Goal: Task Accomplishment & Management: Manage account settings

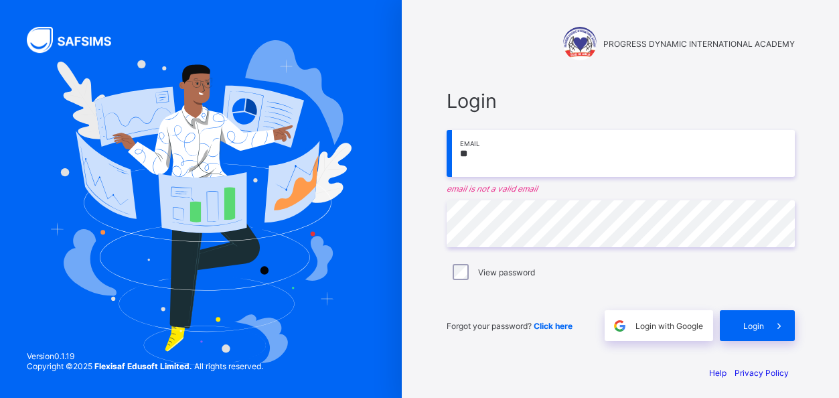
type input "*"
type input "**********"
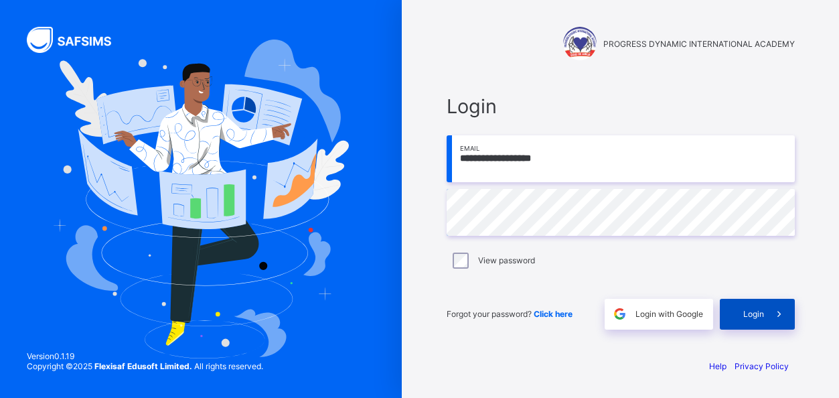
click at [760, 310] on span "Login" at bounding box center [753, 314] width 21 height 10
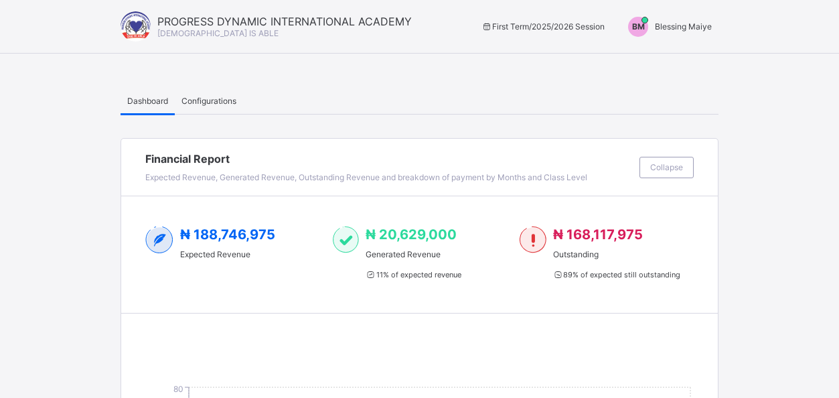
click at [664, 26] on span "Blessing Maiye" at bounding box center [683, 26] width 57 height 10
click at [652, 62] on span "Switch to Admin View" at bounding box center [662, 57] width 102 height 15
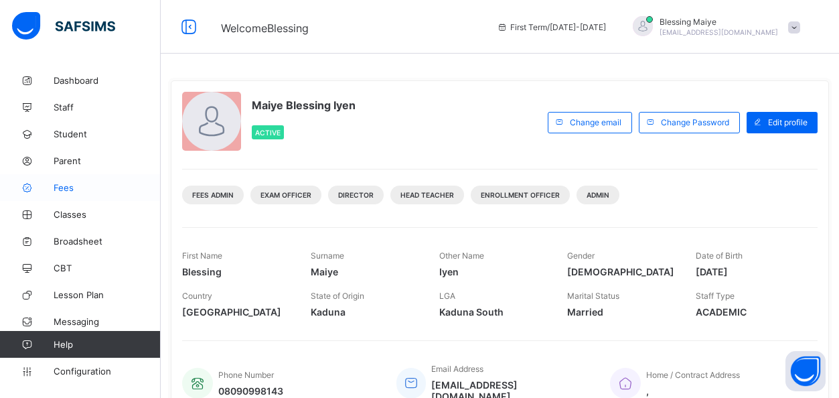
click at [71, 185] on span "Fees" at bounding box center [107, 187] width 107 height 11
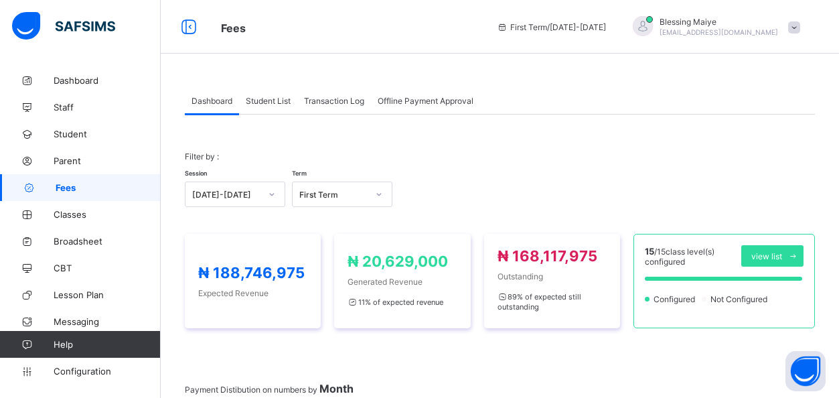
click at [403, 98] on span "Offline Payment Approval" at bounding box center [426, 101] width 96 height 10
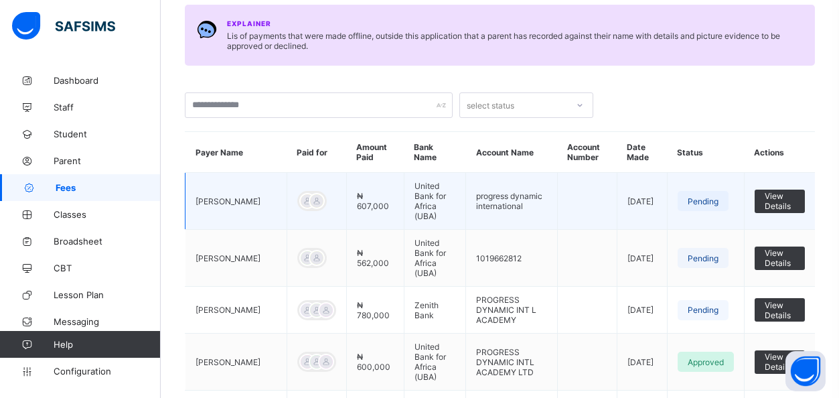
scroll to position [134, 0]
click at [781, 193] on span "View Details" at bounding box center [780, 200] width 30 height 20
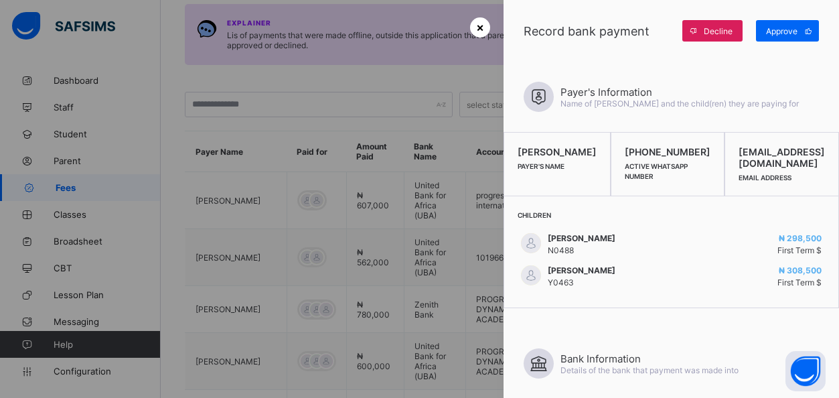
click at [482, 27] on span "×" at bounding box center [480, 27] width 8 height 14
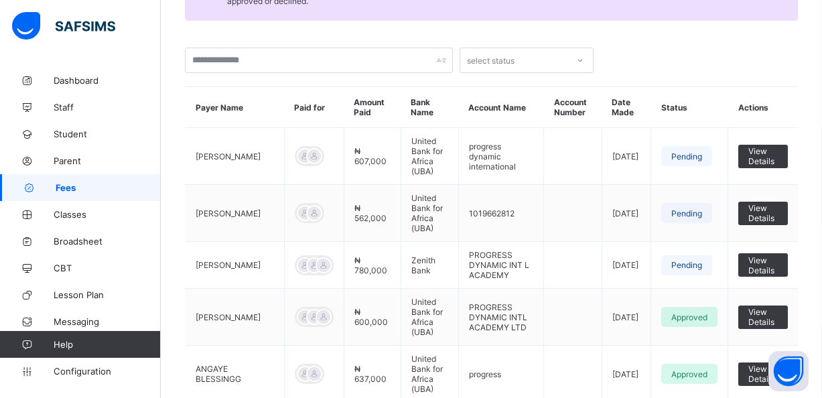
scroll to position [175, 0]
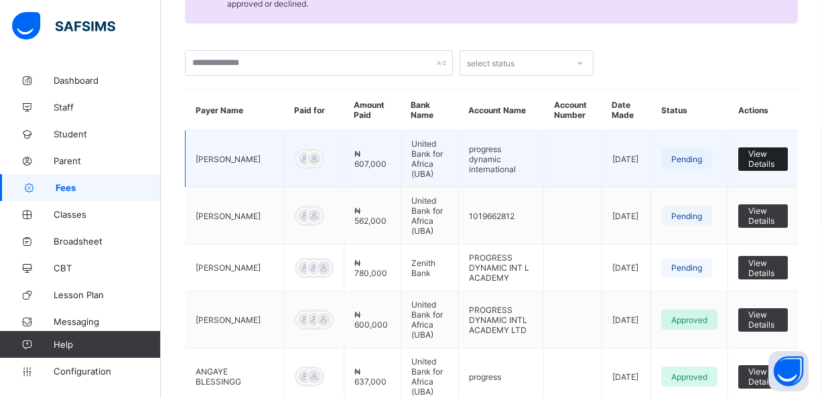
click at [770, 163] on span "View Details" at bounding box center [762, 159] width 29 height 20
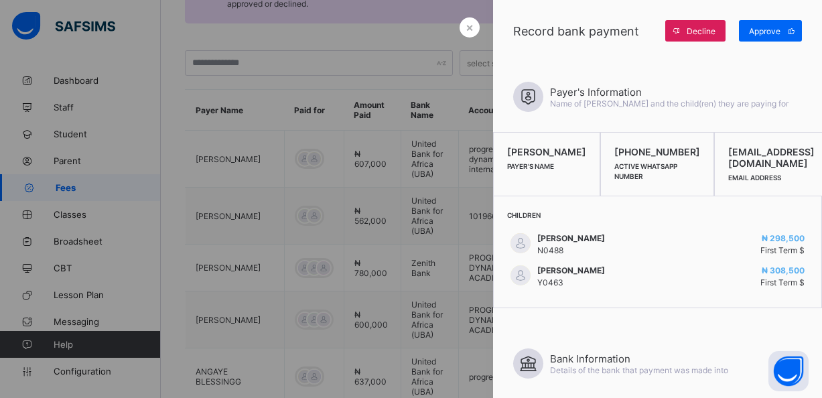
click at [454, 241] on div at bounding box center [411, 199] width 822 height 398
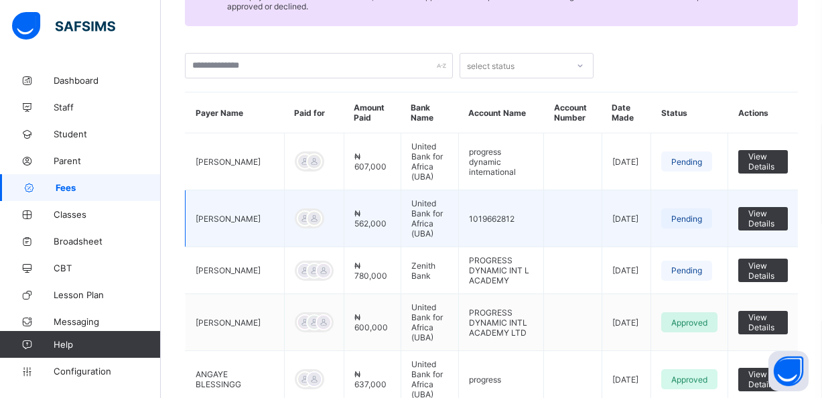
scroll to position [164, 0]
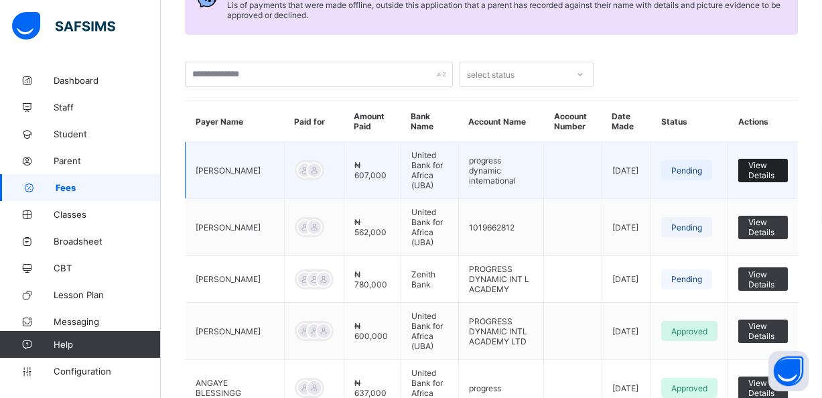
click at [771, 166] on span "View Details" at bounding box center [762, 170] width 29 height 20
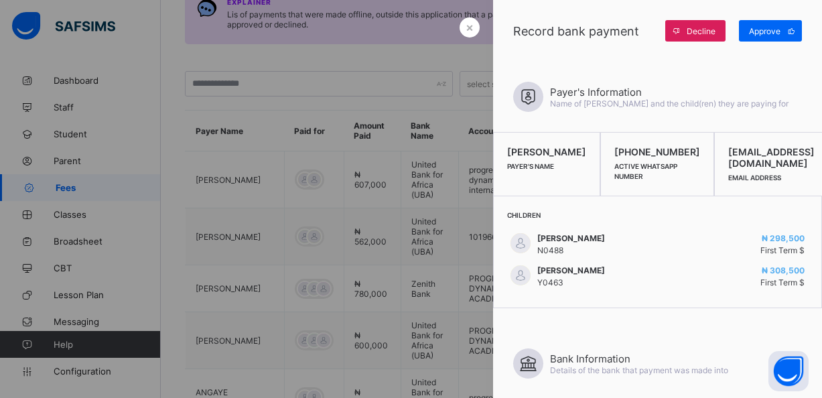
scroll to position [149, 0]
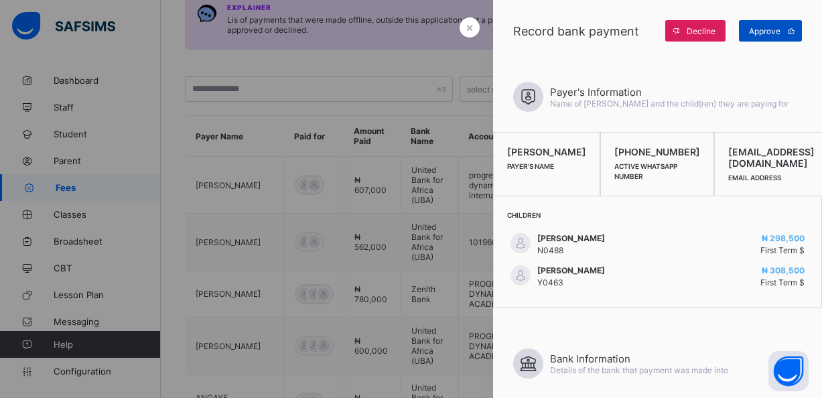
click at [765, 30] on span "Approve" at bounding box center [764, 31] width 31 height 10
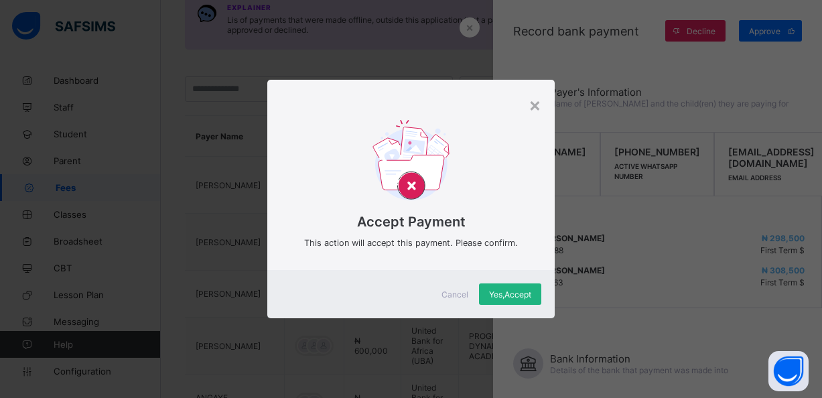
click at [508, 291] on span "Yes, Accept" at bounding box center [510, 294] width 42 height 10
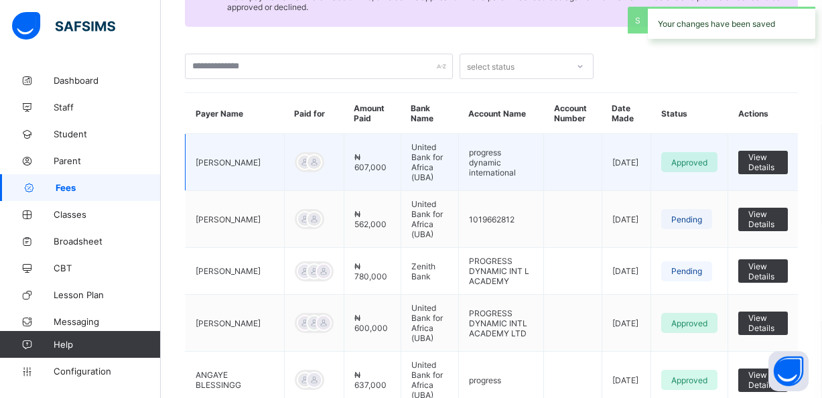
scroll to position [173, 0]
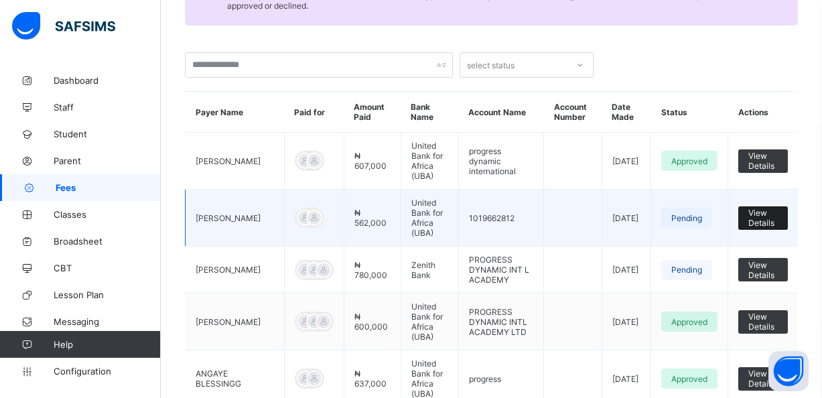
click at [771, 214] on span "View Details" at bounding box center [762, 218] width 29 height 20
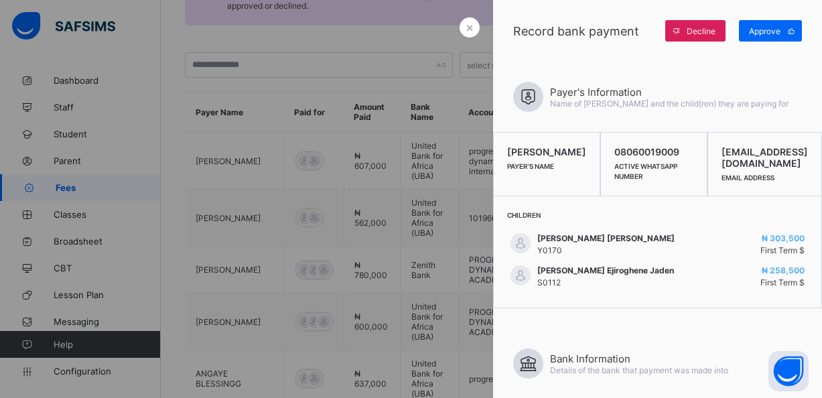
click at [422, 267] on div at bounding box center [411, 199] width 822 height 398
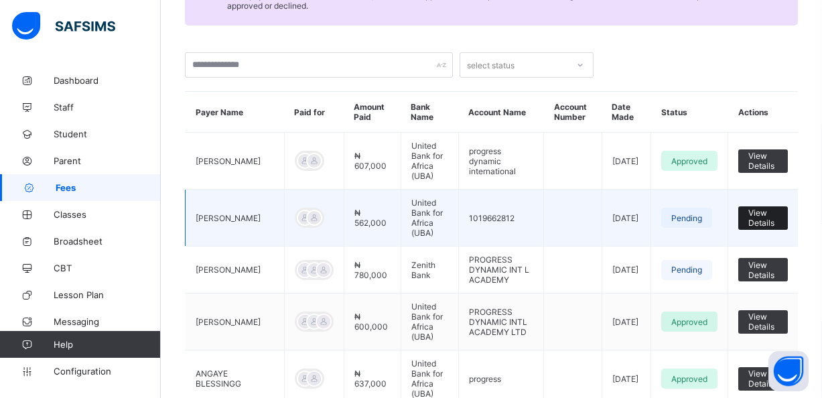
click at [770, 221] on span "View Details" at bounding box center [762, 218] width 29 height 20
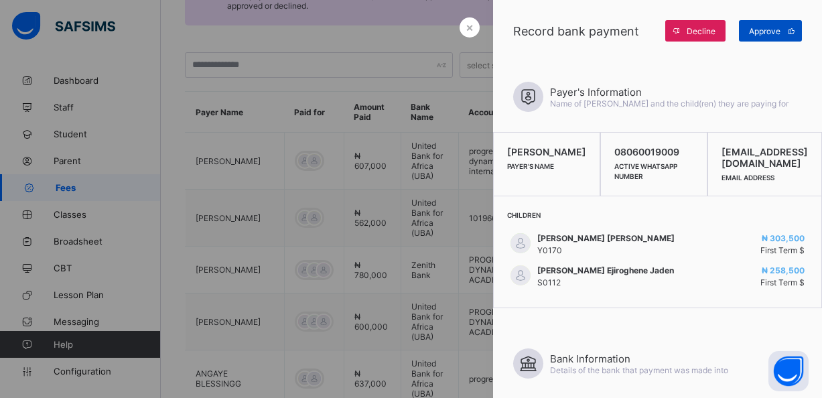
click at [764, 30] on span "Approve" at bounding box center [764, 31] width 31 height 10
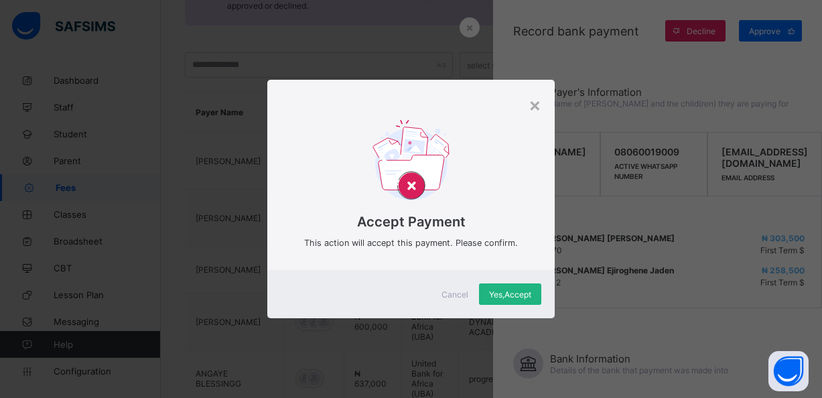
click at [502, 301] on div "Yes, Accept" at bounding box center [510, 293] width 62 height 21
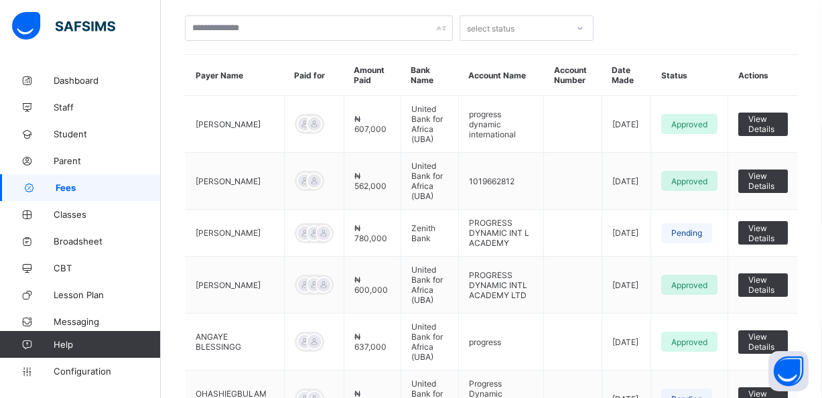
scroll to position [207, 0]
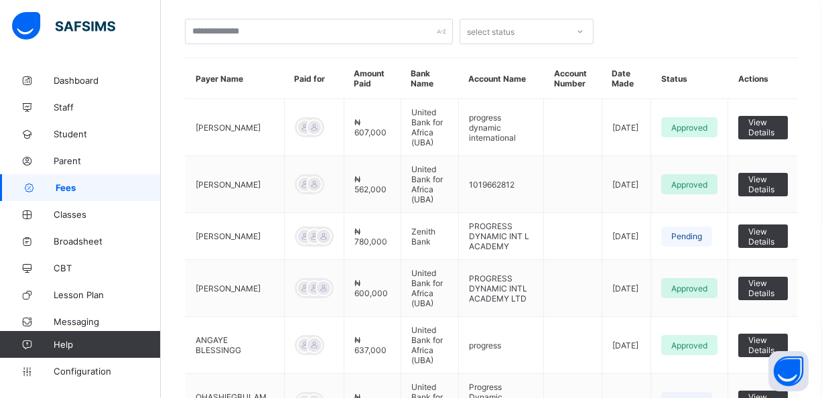
click at [736, 39] on div at bounding box center [683, 24] width 167 height 39
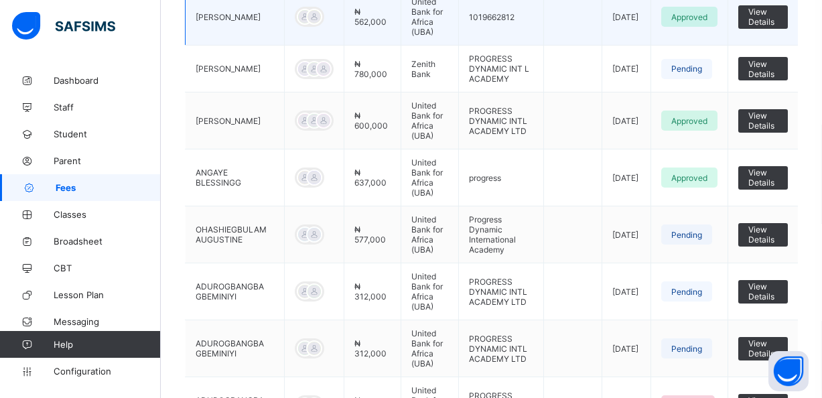
scroll to position [378, 0]
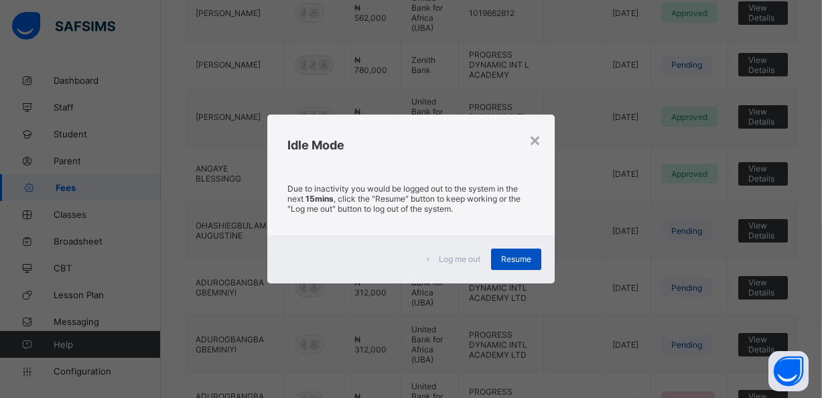
click at [521, 258] on span "Resume" at bounding box center [516, 259] width 30 height 10
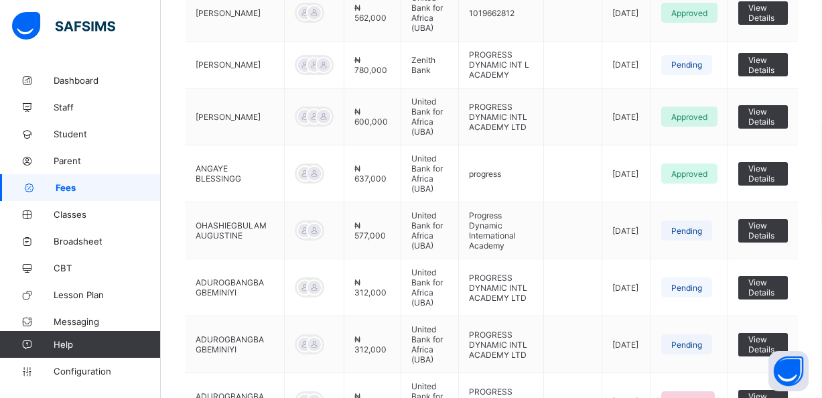
scroll to position [411, 0]
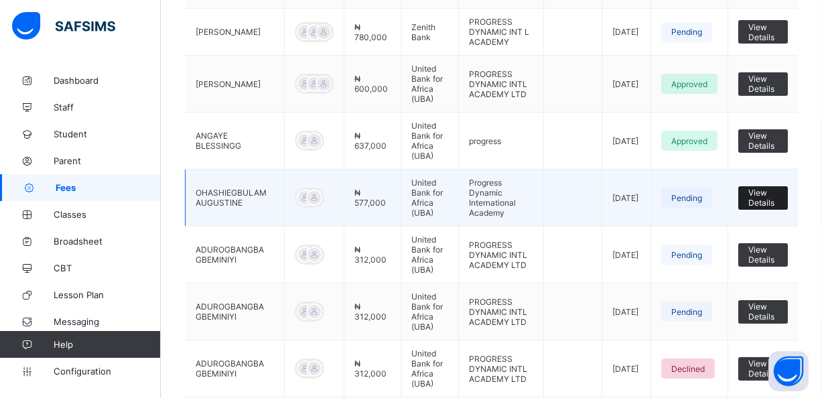
click at [770, 200] on span "View Details" at bounding box center [762, 198] width 29 height 20
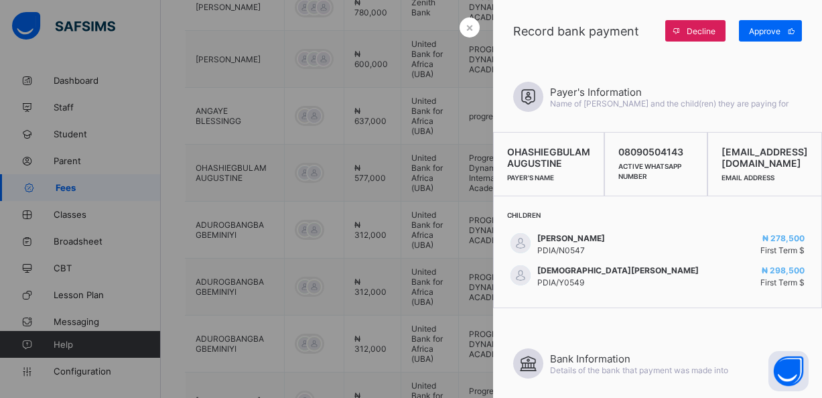
scroll to position [431, 0]
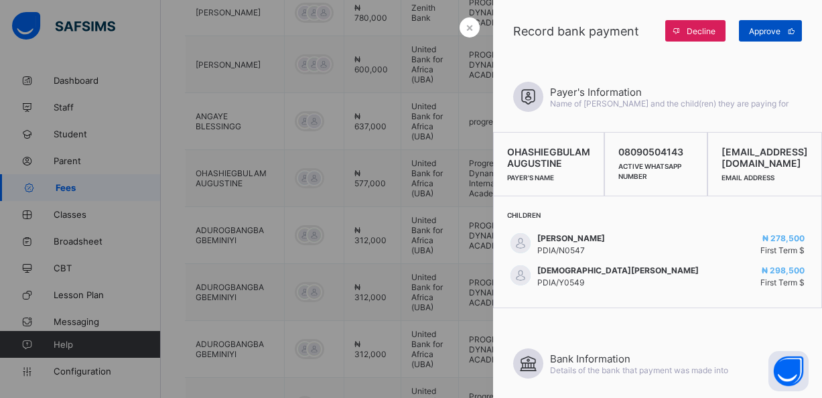
click at [773, 27] on span "Approve" at bounding box center [764, 31] width 31 height 10
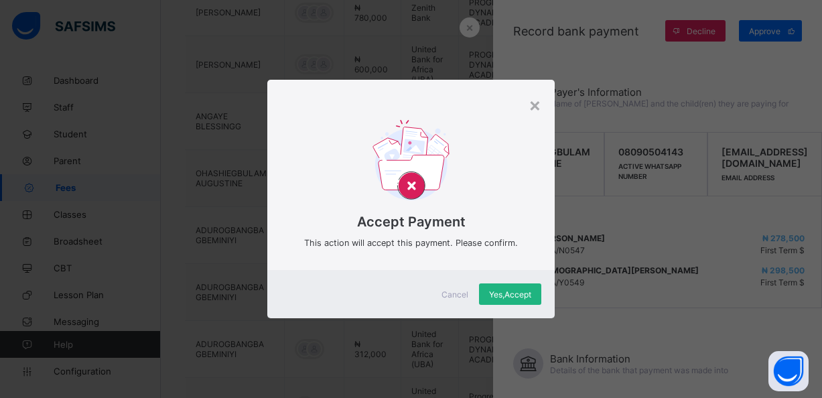
click at [503, 291] on span "Yes, Accept" at bounding box center [510, 294] width 42 height 10
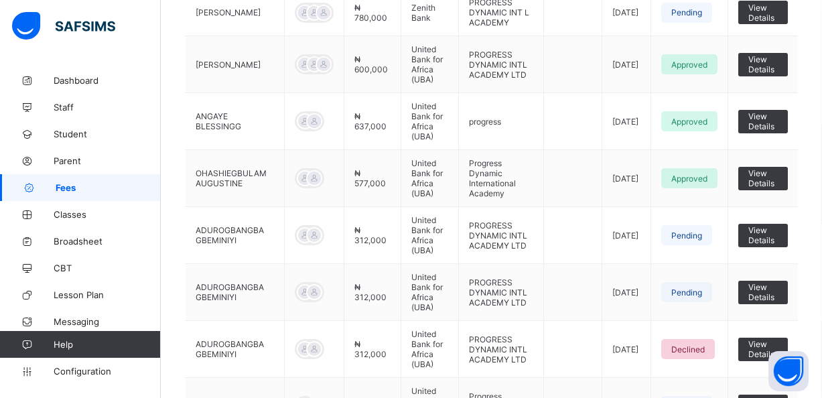
scroll to position [458, 0]
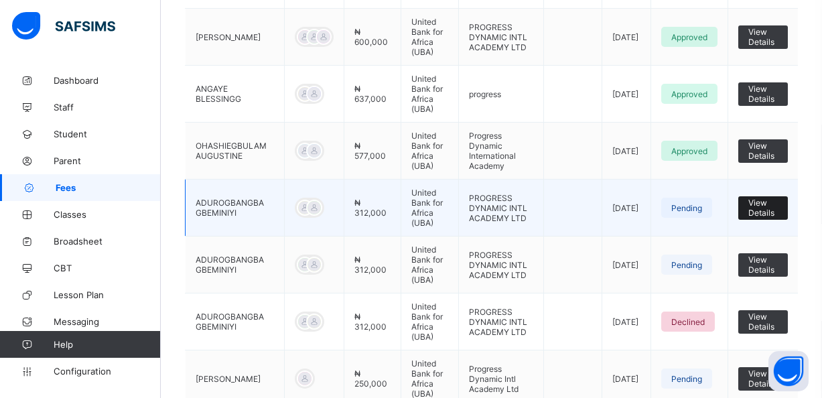
click at [773, 209] on span "View Details" at bounding box center [762, 208] width 29 height 20
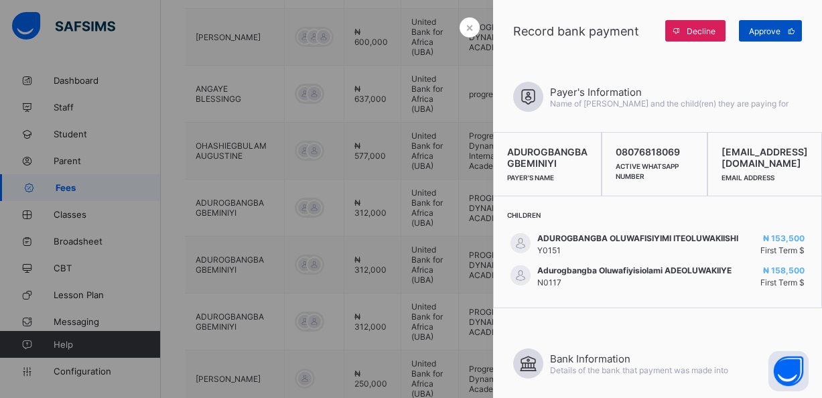
click at [770, 30] on span "Approve" at bounding box center [764, 31] width 31 height 10
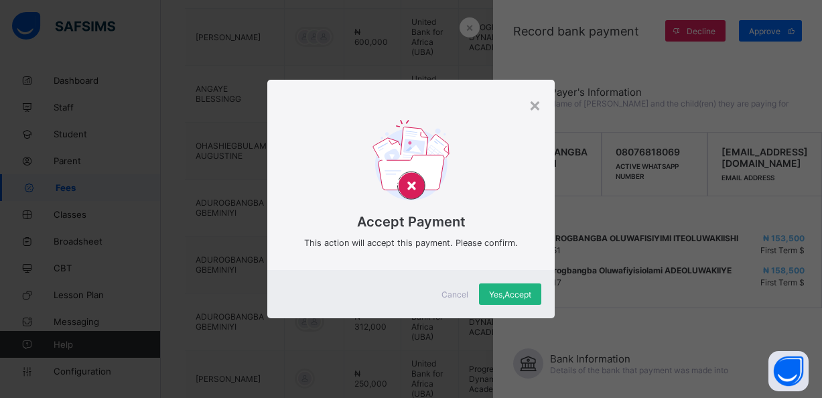
click at [504, 292] on span "Yes, Accept" at bounding box center [510, 294] width 42 height 10
click at [510, 294] on span "Yes, Accept" at bounding box center [510, 294] width 42 height 10
click at [536, 100] on div "×" at bounding box center [534, 104] width 13 height 23
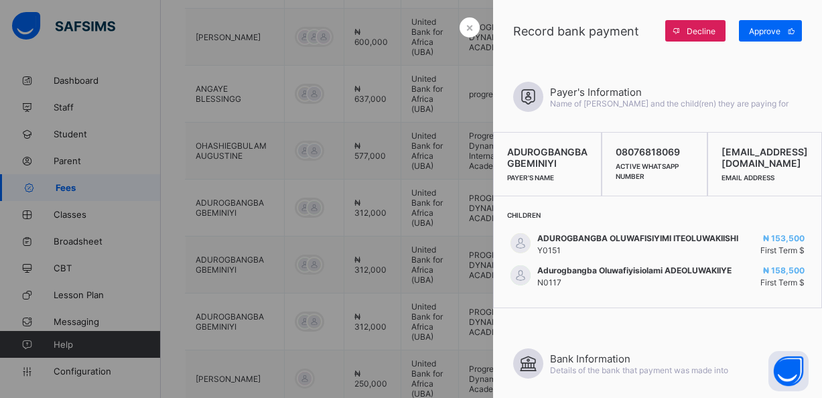
click at [477, 154] on div at bounding box center [411, 199] width 822 height 398
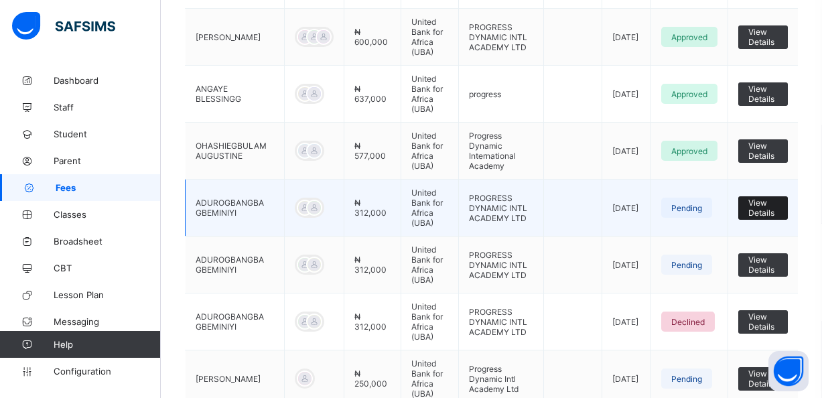
click at [763, 209] on span "View Details" at bounding box center [762, 208] width 29 height 20
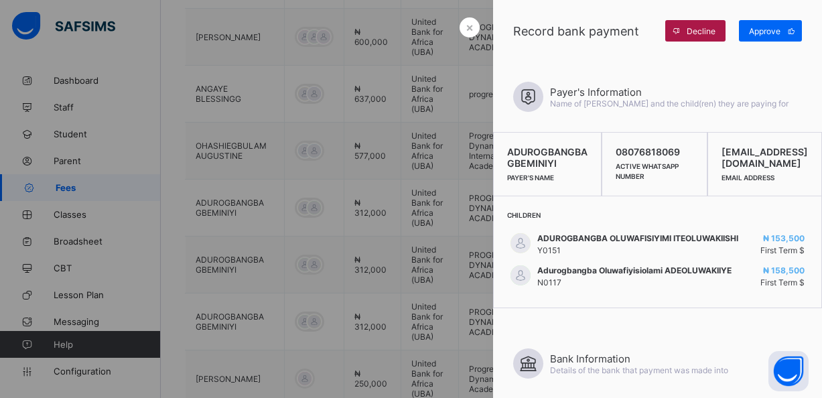
click at [701, 26] on span "Decline" at bounding box center [700, 31] width 29 height 10
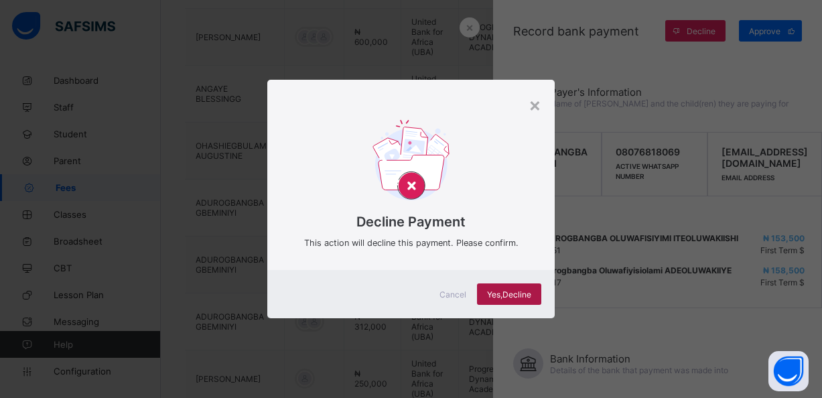
click at [500, 293] on span "Yes, Decline" at bounding box center [509, 294] width 44 height 10
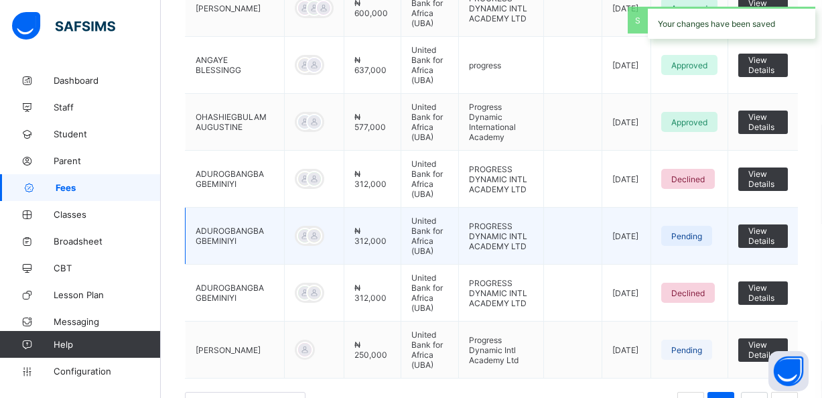
scroll to position [502, 0]
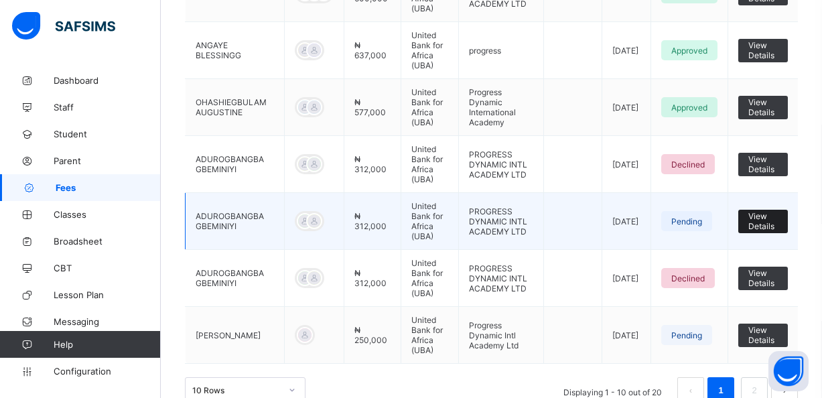
click at [769, 221] on span "View Details" at bounding box center [762, 221] width 29 height 20
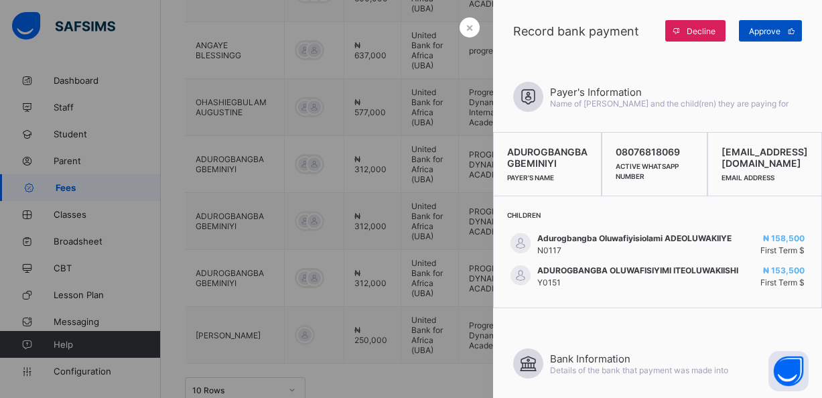
click at [775, 32] on span "Approve" at bounding box center [764, 31] width 31 height 10
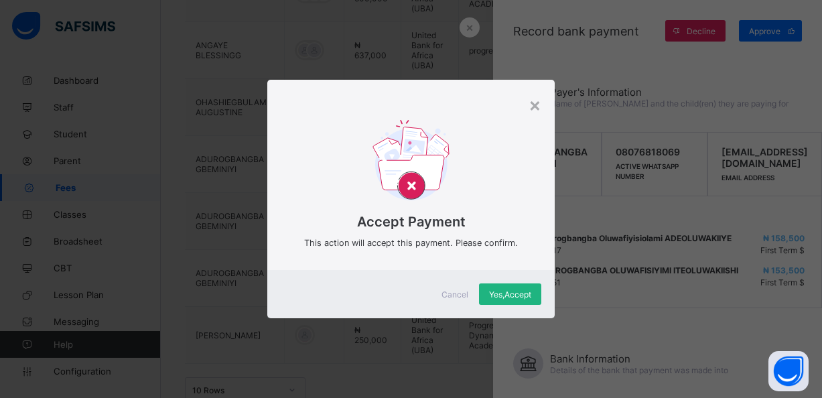
click at [514, 291] on span "Yes, Accept" at bounding box center [510, 294] width 42 height 10
click at [504, 291] on span "Yes, Accept" at bounding box center [510, 294] width 42 height 10
click at [534, 101] on div "×" at bounding box center [534, 104] width 13 height 23
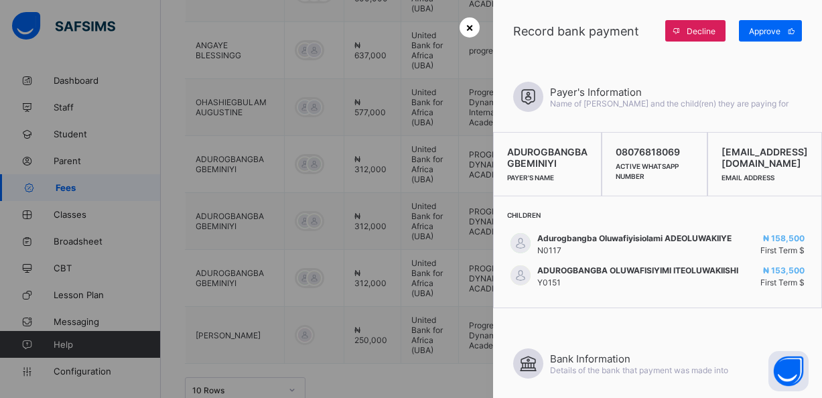
click at [470, 29] on span "×" at bounding box center [469, 27] width 8 height 14
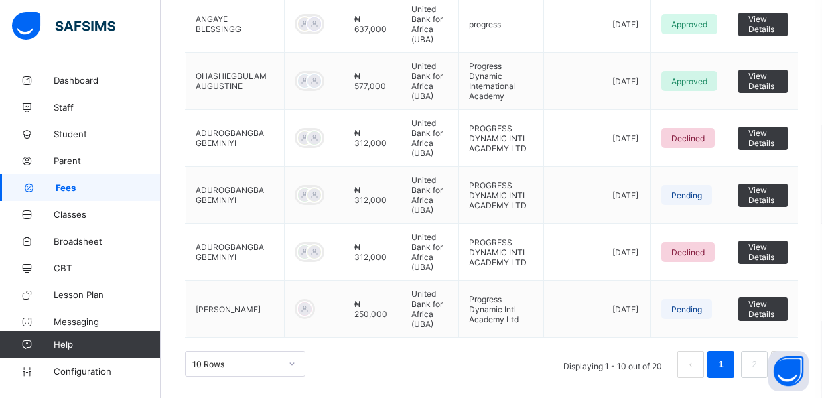
scroll to position [528, 0]
click at [753, 365] on link "2" at bounding box center [753, 364] width 13 height 17
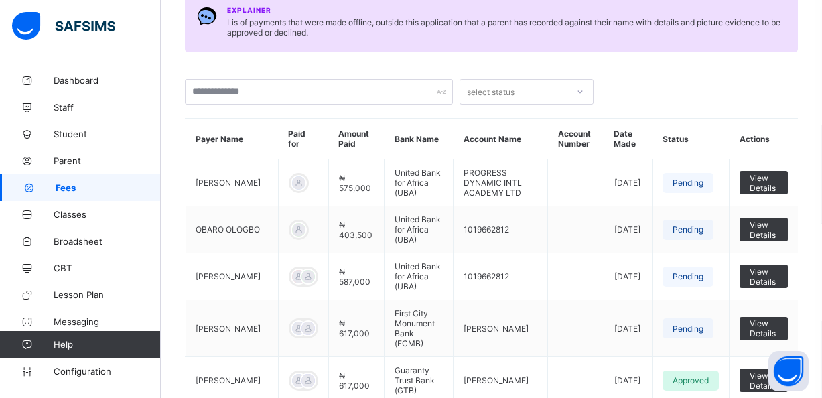
scroll to position [151, 0]
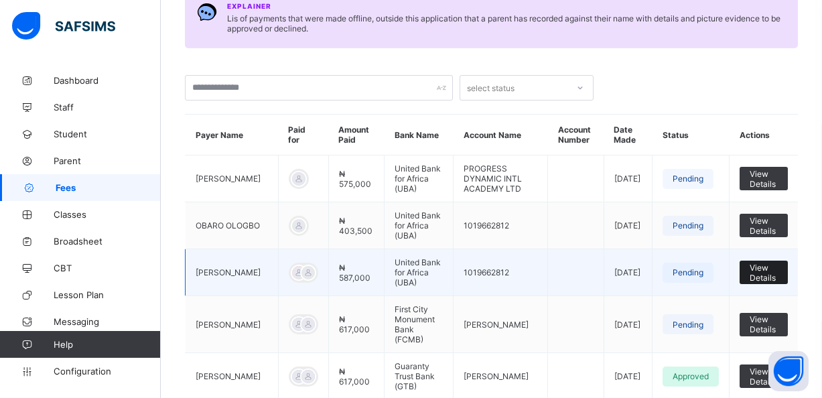
click at [769, 275] on span "View Details" at bounding box center [763, 273] width 28 height 20
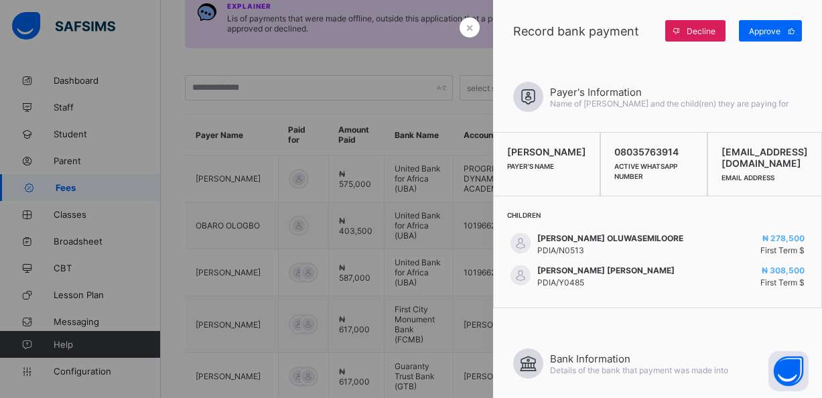
click at [377, 260] on div at bounding box center [411, 199] width 822 height 398
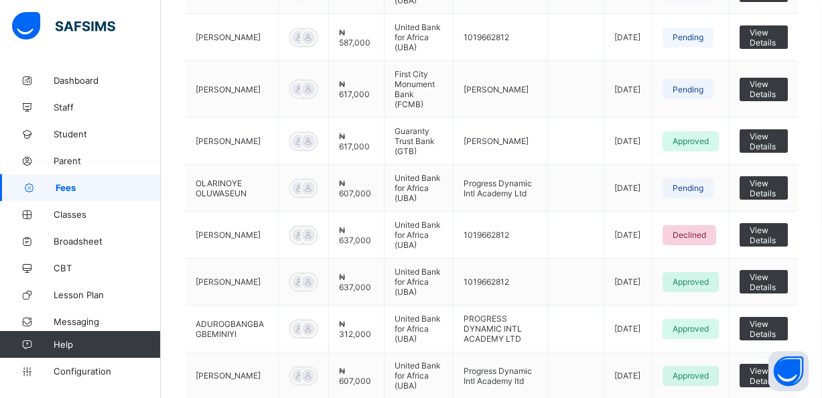
scroll to position [375, 0]
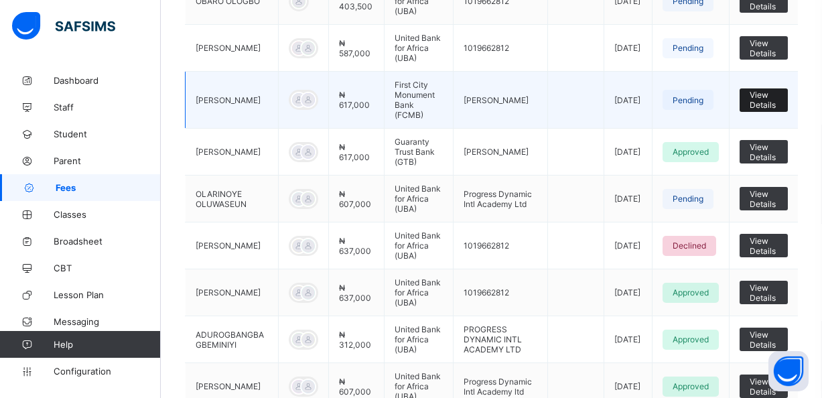
click at [767, 93] on span "View Details" at bounding box center [763, 100] width 28 height 20
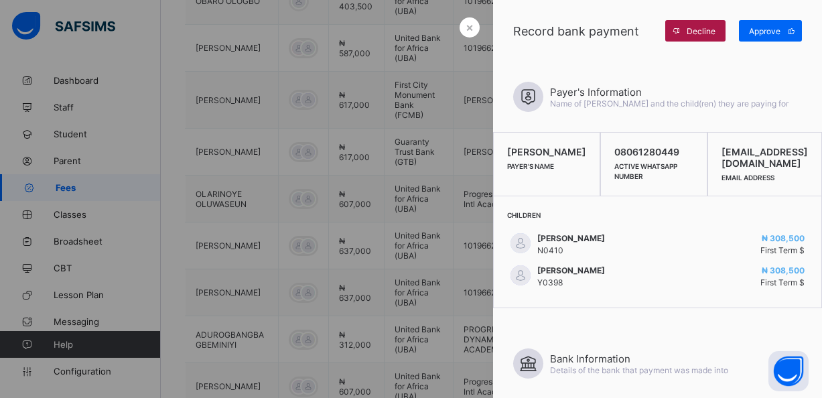
click at [700, 31] on span "Decline" at bounding box center [700, 31] width 29 height 10
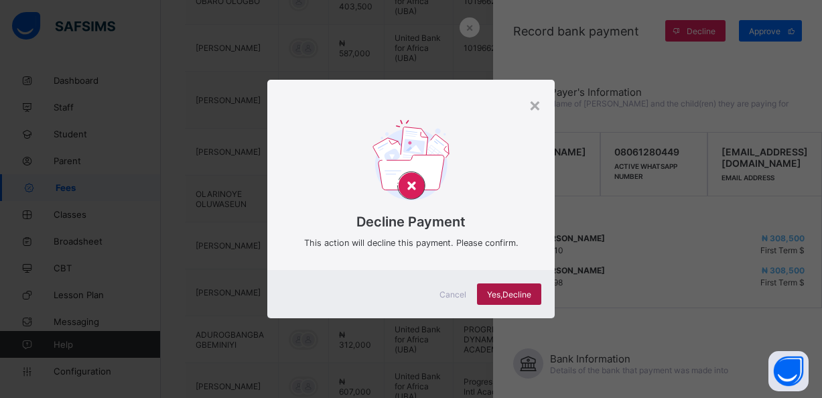
click at [497, 289] on span "Yes, Decline" at bounding box center [509, 294] width 44 height 10
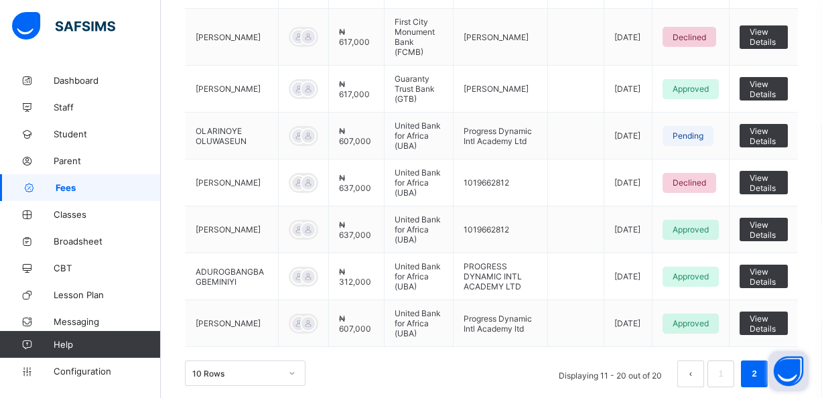
scroll to position [437, 0]
click at [779, 355] on button "Open asap" at bounding box center [788, 371] width 40 height 40
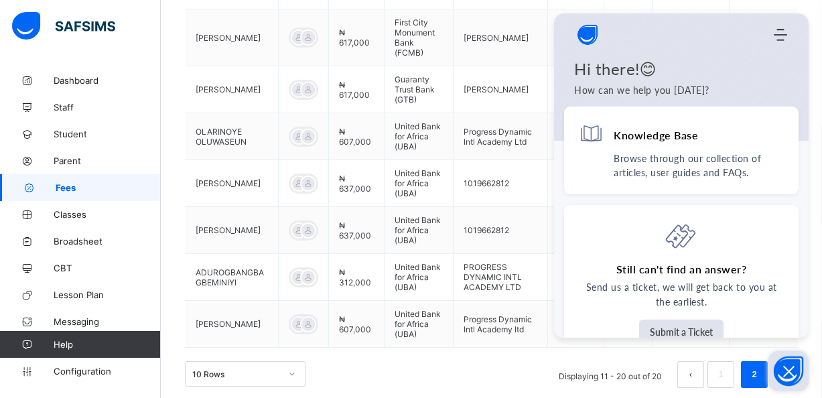
click at [787, 368] on icon "Open asap" at bounding box center [788, 371] width 17 height 17
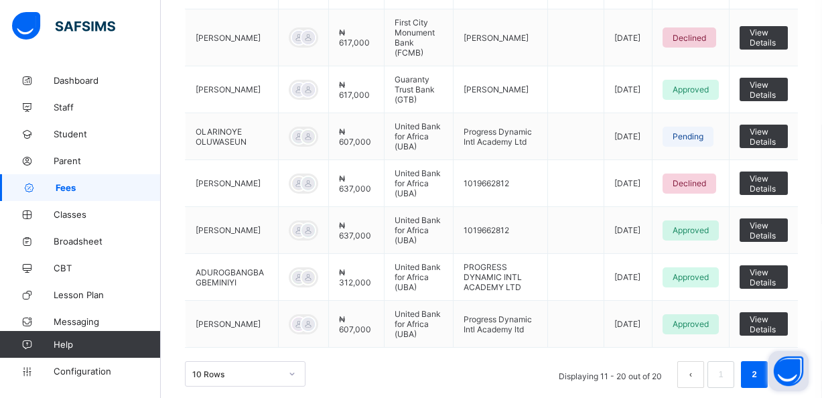
click at [694, 361] on button "prev page" at bounding box center [690, 374] width 27 height 27
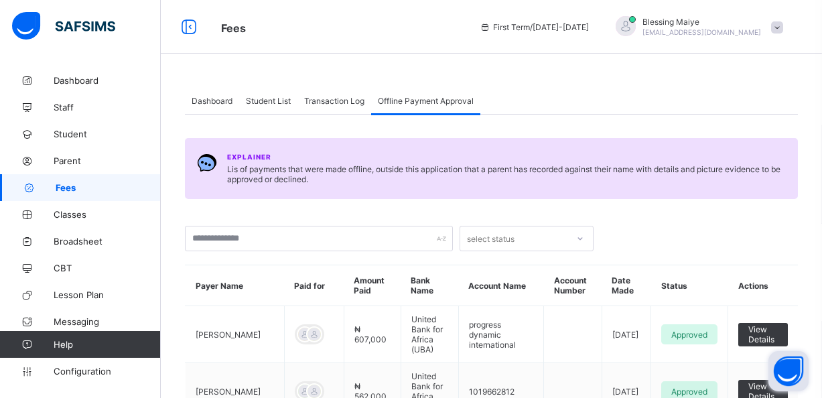
scroll to position [0, 0]
click at [346, 101] on span "Transaction Log" at bounding box center [334, 101] width 60 height 10
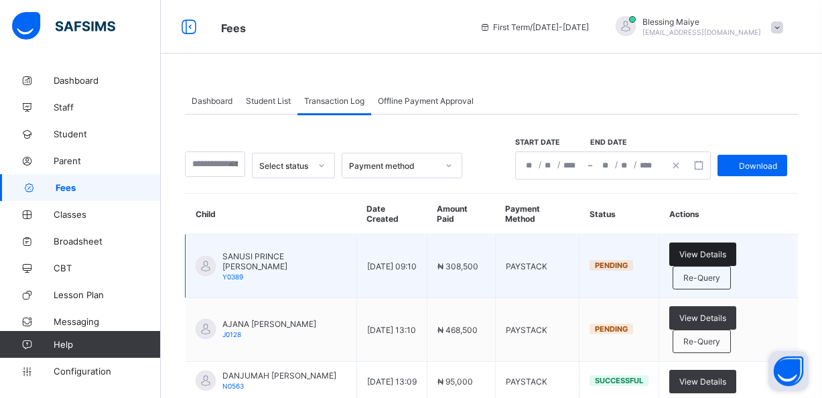
click at [726, 252] on span "View Details" at bounding box center [702, 254] width 47 height 10
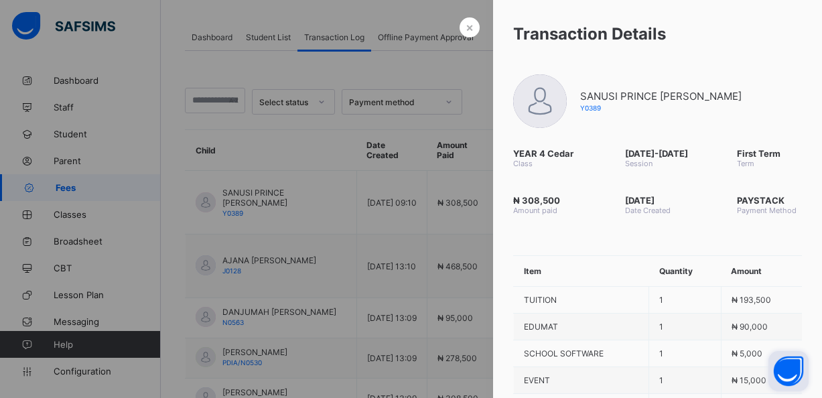
scroll to position [63, 0]
click at [741, 53] on div "Transaction Details" at bounding box center [657, 34] width 329 height 68
click at [469, 27] on span "×" at bounding box center [469, 27] width 8 height 14
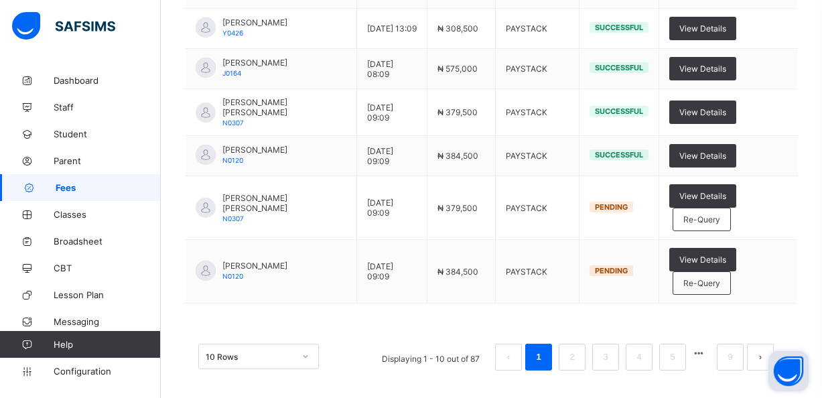
scroll to position [433, 0]
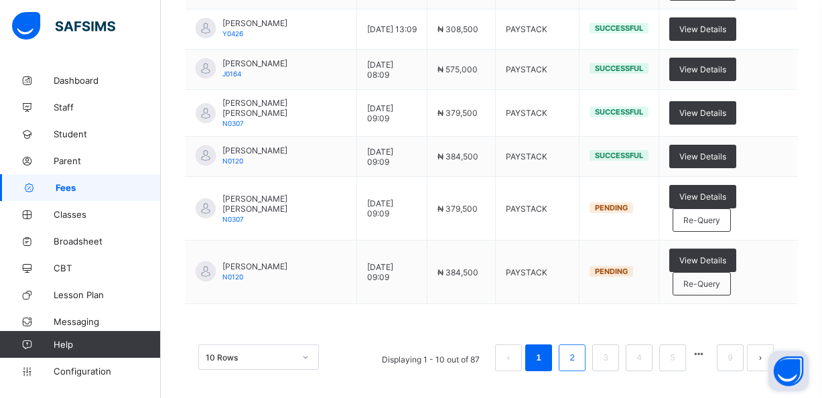
click at [574, 351] on link "2" at bounding box center [571, 357] width 13 height 17
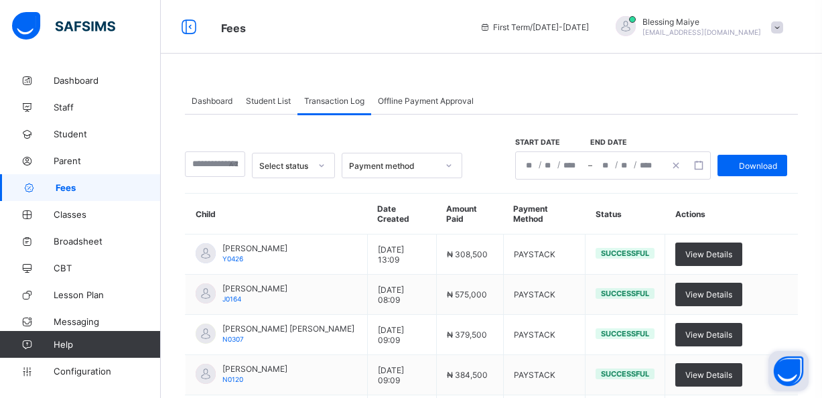
scroll to position [0, 0]
click at [265, 99] on span "Student List" at bounding box center [268, 101] width 45 height 10
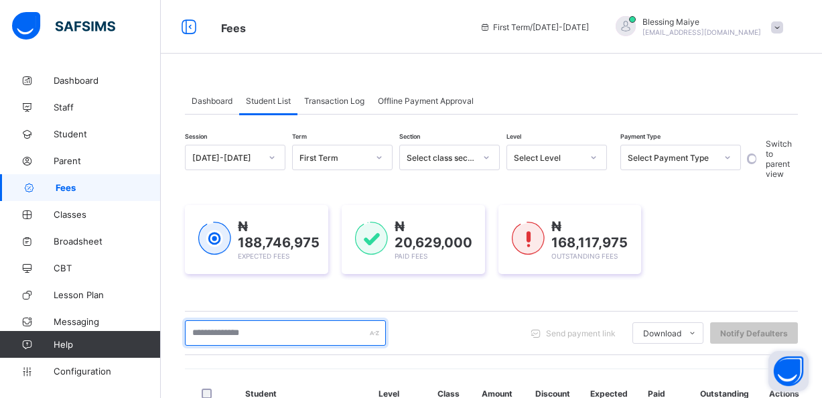
click at [290, 328] on input "text" at bounding box center [285, 332] width 201 height 25
type input "*"
type input "****"
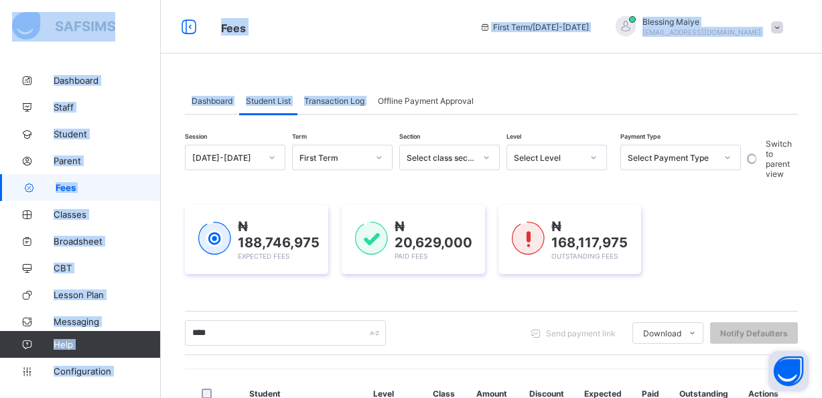
drag, startPoint x: 497, startPoint y: 11, endPoint x: 506, endPoint y: -55, distance: 66.9
click at [506, 0] on html "Fees First Term / [DATE]-[DATE] Blessing [PERSON_NAME] [PERSON_NAME][EMAIL_ADDR…" at bounding box center [411, 282] width 822 height 565
click at [504, 48] on div "Fees First Term / [DATE]-[DATE] Blessing [PERSON_NAME] [PERSON_NAME][EMAIL_ADDR…" at bounding box center [411, 27] width 822 height 54
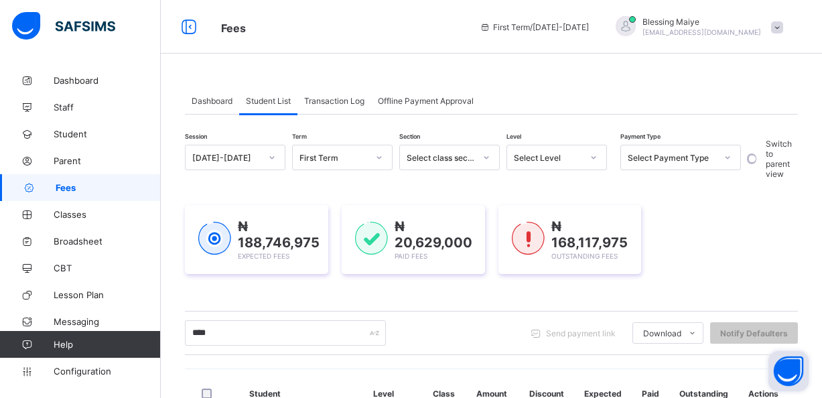
click at [346, 0] on html "Fees First Term / [DATE]-[DATE] Blessing [PERSON_NAME] [PERSON_NAME][EMAIL_ADDR…" at bounding box center [411, 282] width 822 height 565
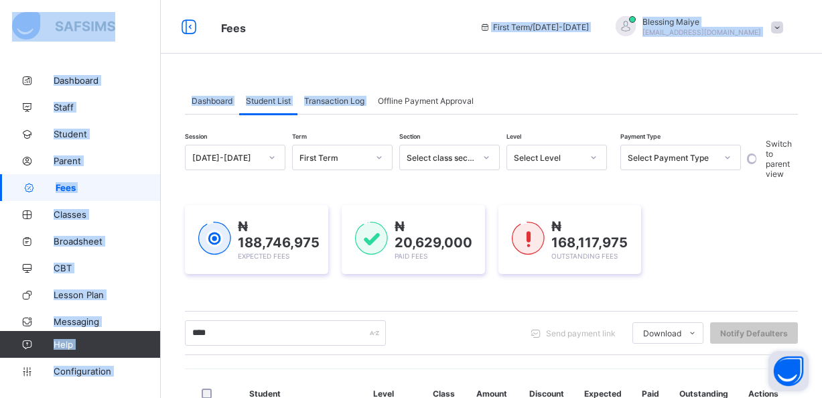
drag, startPoint x: 447, startPoint y: 27, endPoint x: 452, endPoint y: -17, distance: 44.5
click at [452, 0] on html "Fees First Term / [DATE]-[DATE] Blessing [PERSON_NAME] [PERSON_NAME][EMAIL_ADDR…" at bounding box center [411, 282] width 822 height 565
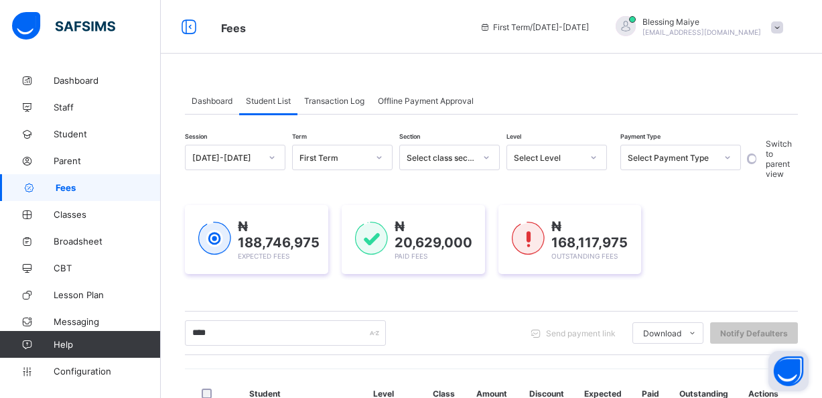
click at [441, 0] on html "Fees First Term / [DATE]-[DATE] Blessing [PERSON_NAME] [PERSON_NAME][EMAIL_ADDR…" at bounding box center [411, 282] width 822 height 565
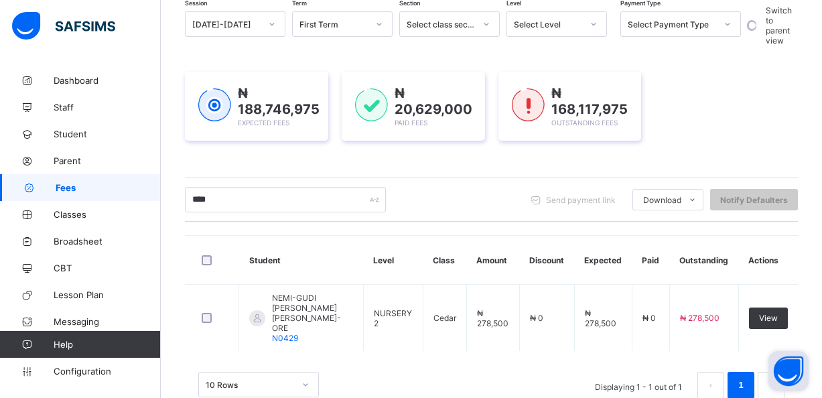
scroll to position [137, 0]
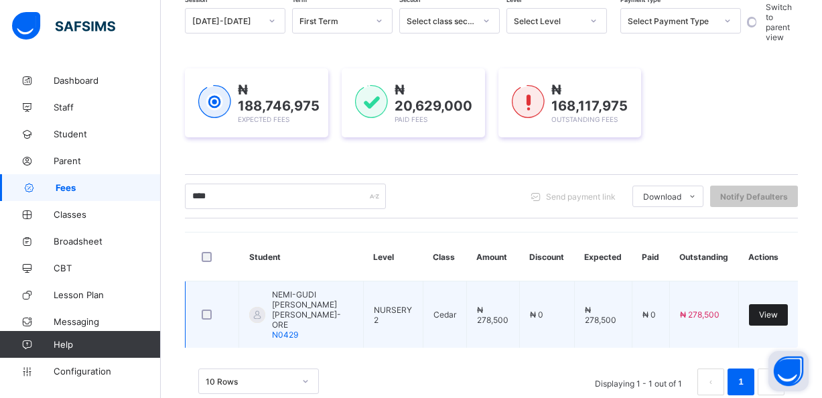
click at [767, 315] on div "View" at bounding box center [768, 314] width 39 height 21
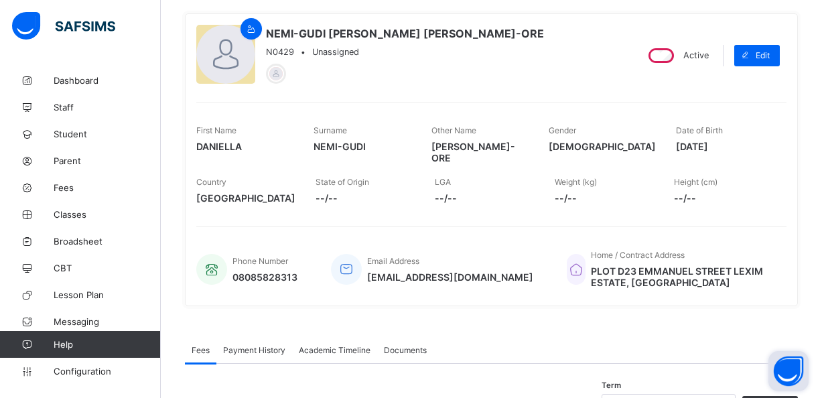
scroll to position [258, 0]
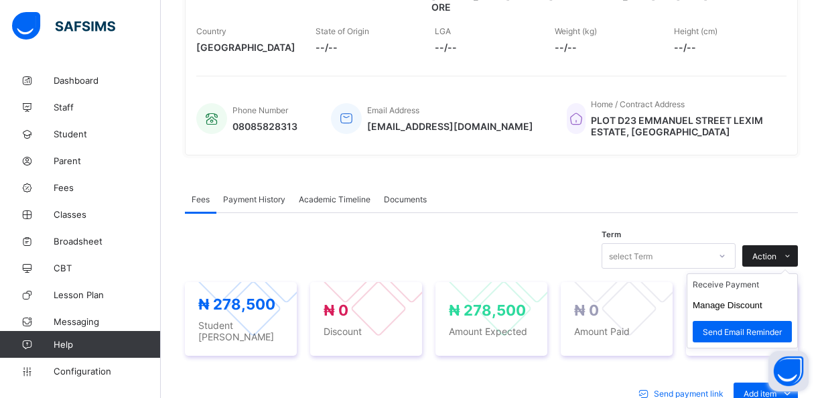
click at [781, 245] on span at bounding box center [786, 255] width 21 height 21
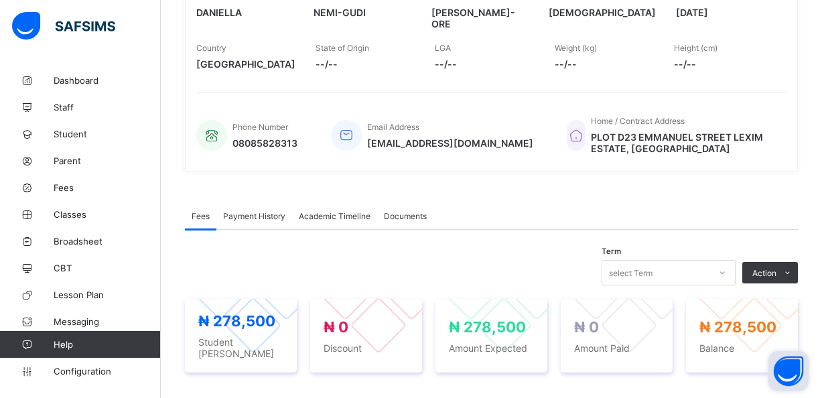
scroll to position [241, 0]
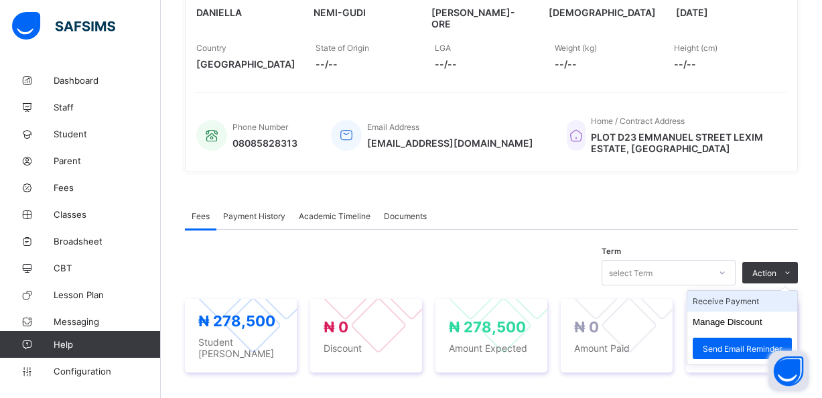
click at [752, 291] on li "Receive Payment" at bounding box center [742, 301] width 110 height 21
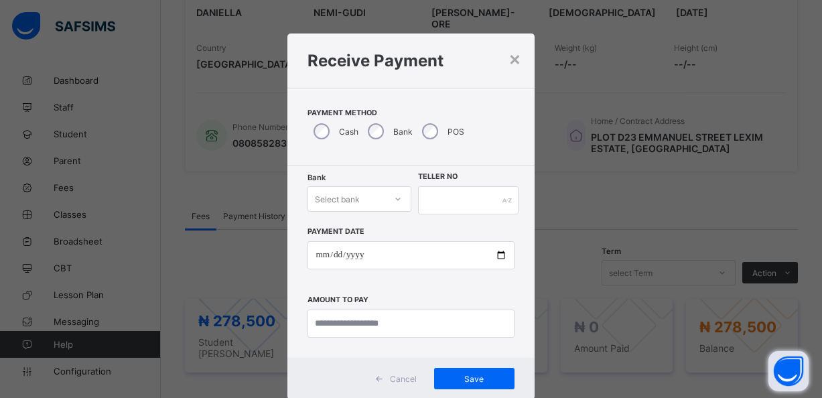
click at [398, 199] on div at bounding box center [397, 199] width 25 height 24
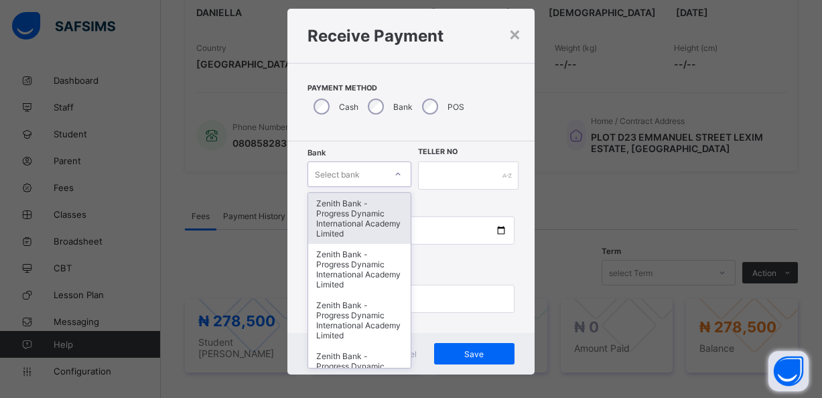
scroll to position [27, 0]
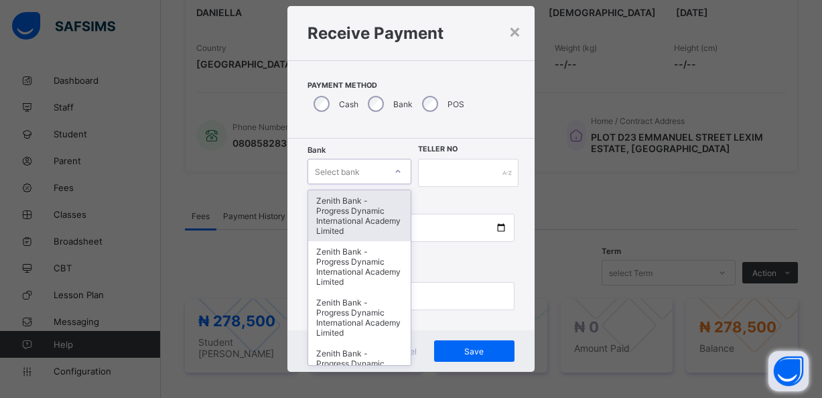
click at [393, 198] on div "Zenith Bank - Progress Dynamic International Academy Limited" at bounding box center [359, 215] width 102 height 51
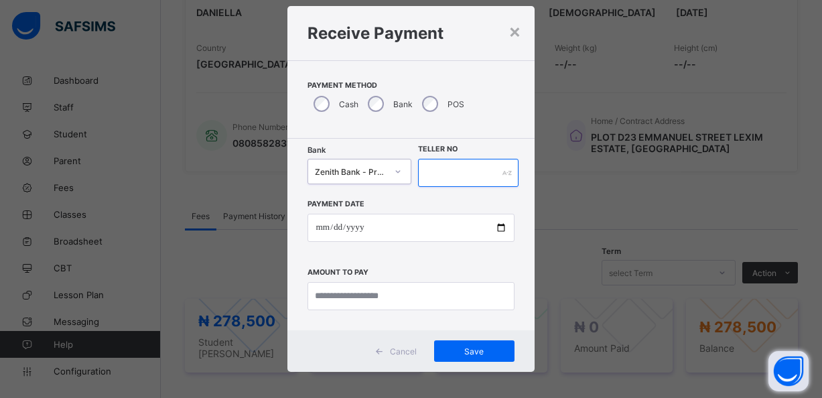
click at [445, 176] on input "text" at bounding box center [468, 173] width 101 height 28
type input "**********"
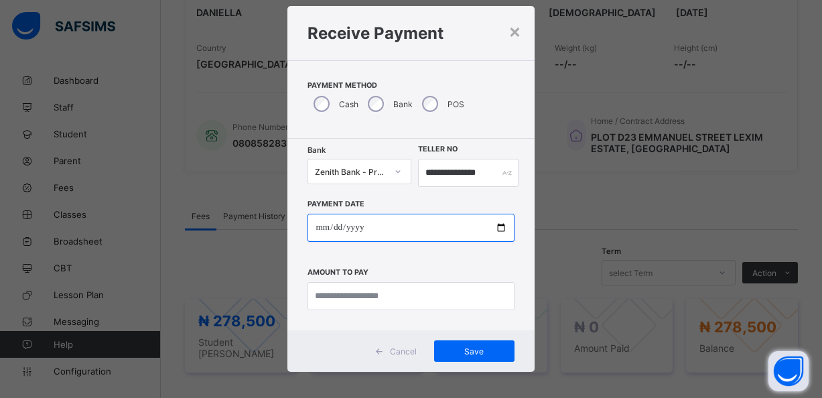
click at [371, 230] on input "date" at bounding box center [410, 228] width 206 height 28
type input "**********"
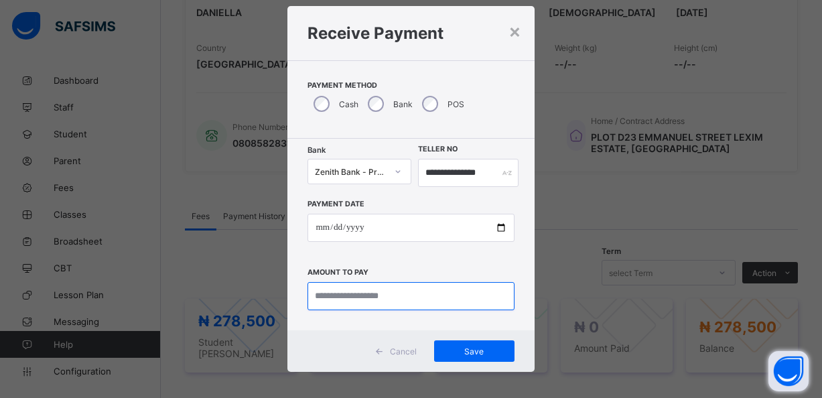
click at [453, 299] on input "currency" at bounding box center [410, 296] width 206 height 28
type input "*********"
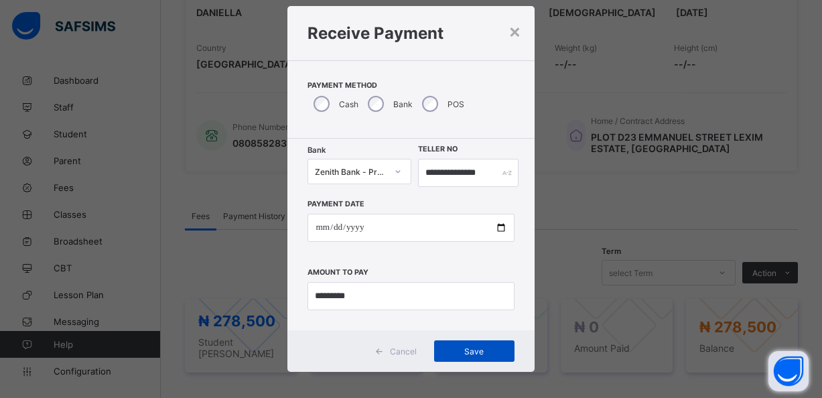
click at [483, 352] on span "Save" at bounding box center [474, 351] width 60 height 10
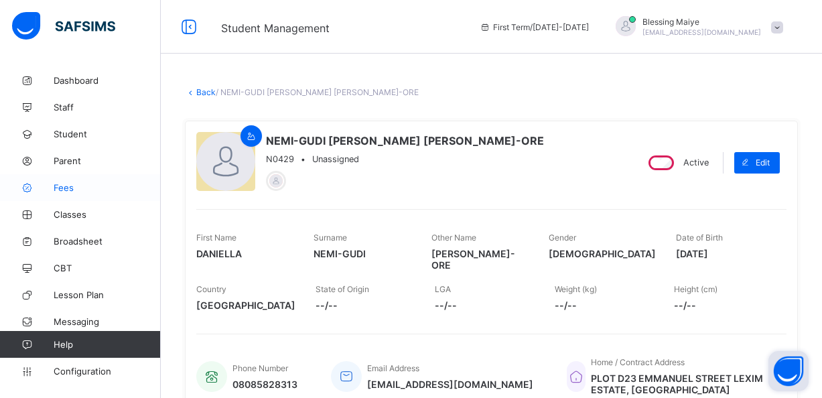
scroll to position [0, 0]
click at [64, 180] on link "Fees" at bounding box center [80, 187] width 161 height 27
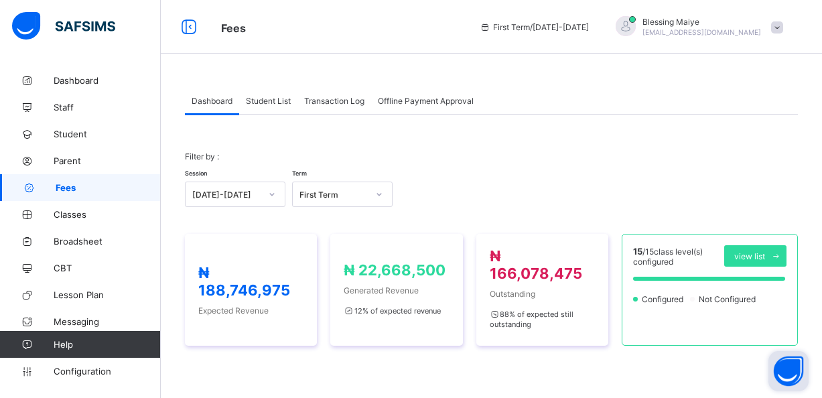
click at [269, 99] on span "Student List" at bounding box center [268, 101] width 45 height 10
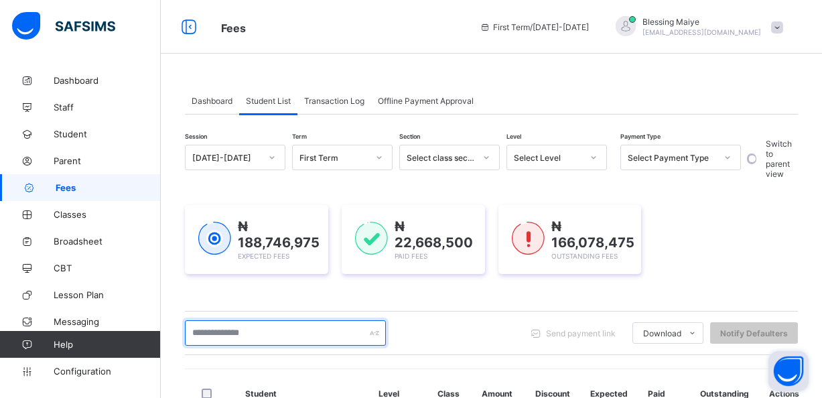
click at [277, 338] on input "text" at bounding box center [285, 332] width 201 height 25
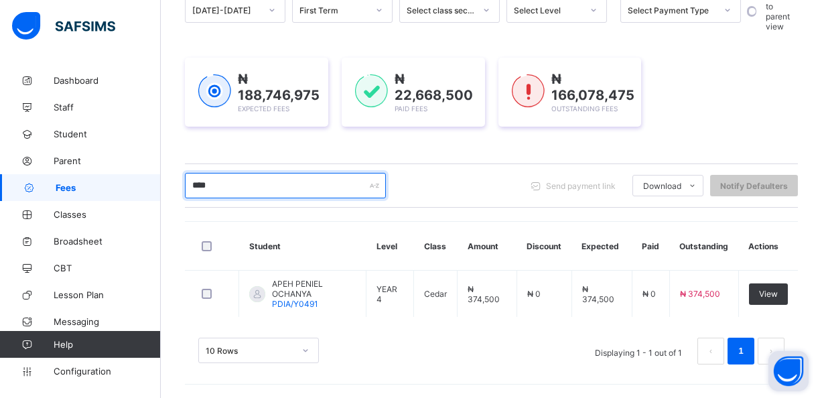
click at [315, 189] on input "****" at bounding box center [285, 185] width 201 height 25
type input "*"
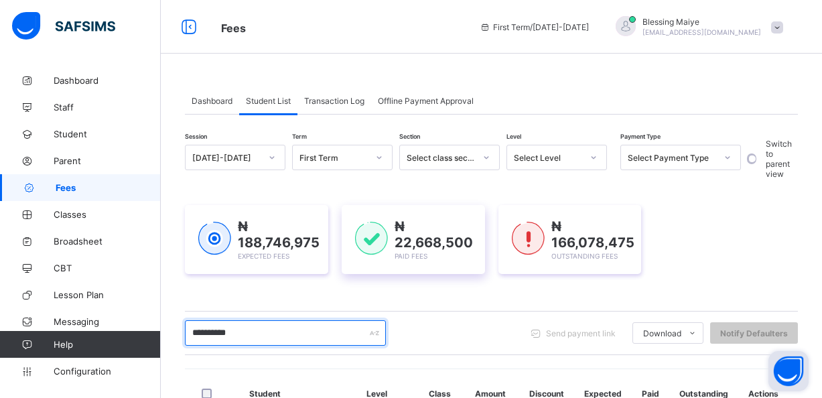
scroll to position [0, 0]
type input "*"
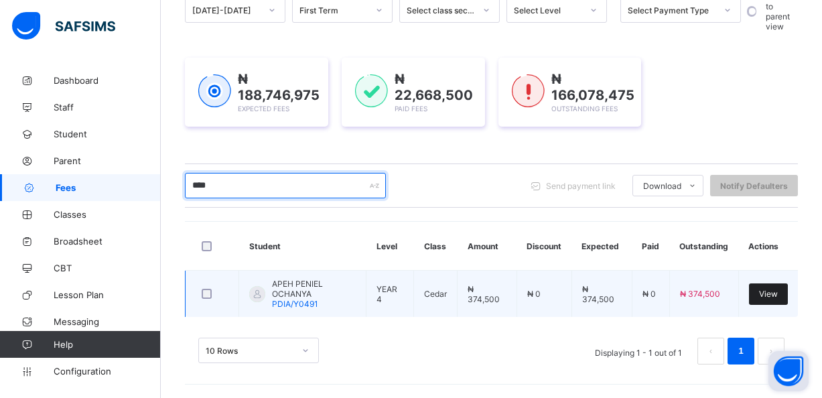
type input "****"
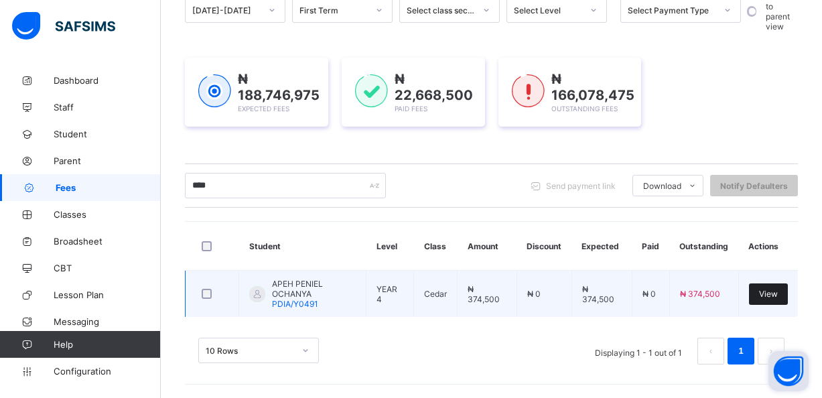
click at [771, 291] on span "View" at bounding box center [768, 294] width 19 height 10
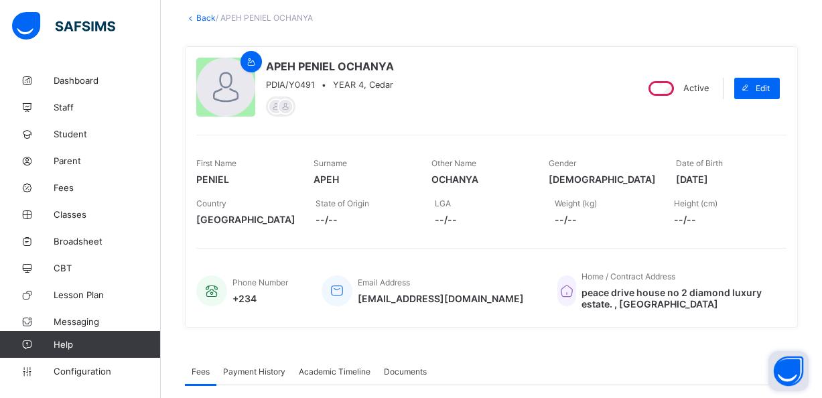
scroll to position [71, 0]
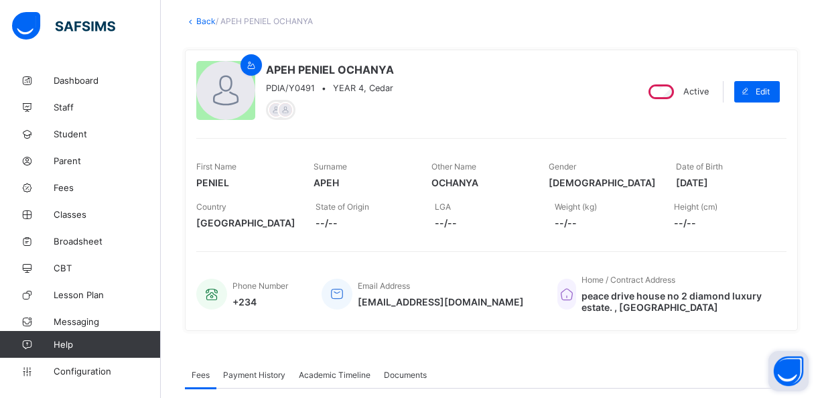
click at [202, 23] on link "Back" at bounding box center [205, 21] width 19 height 10
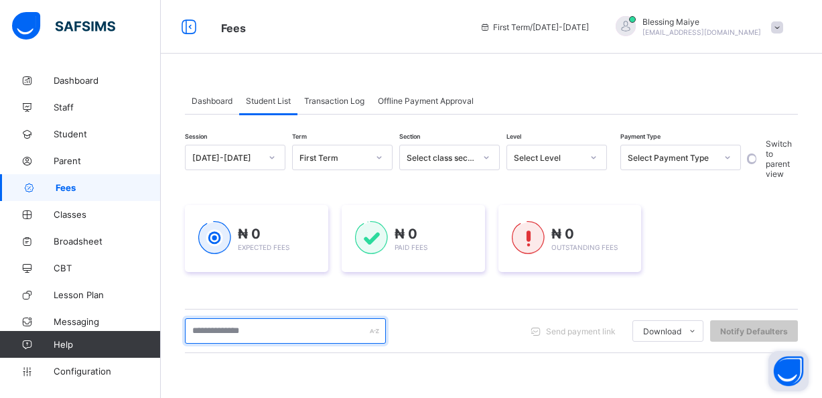
click at [289, 333] on input "text" at bounding box center [285, 330] width 201 height 25
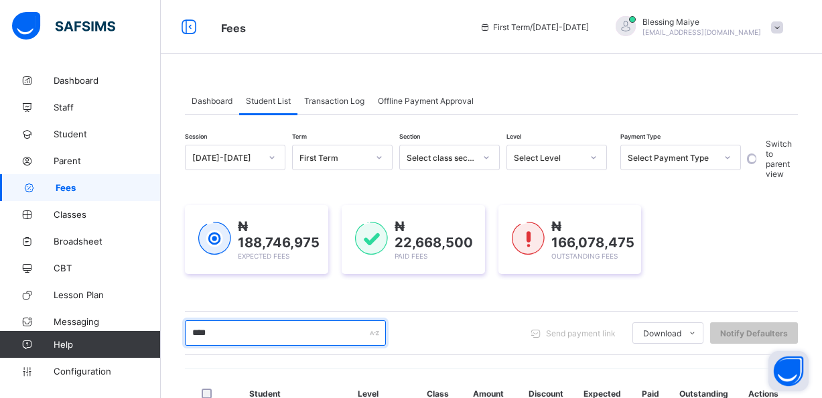
scroll to position [198, 0]
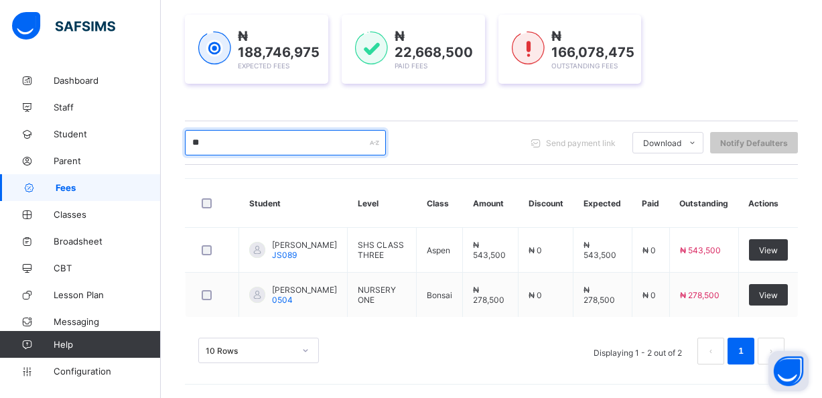
type input "*"
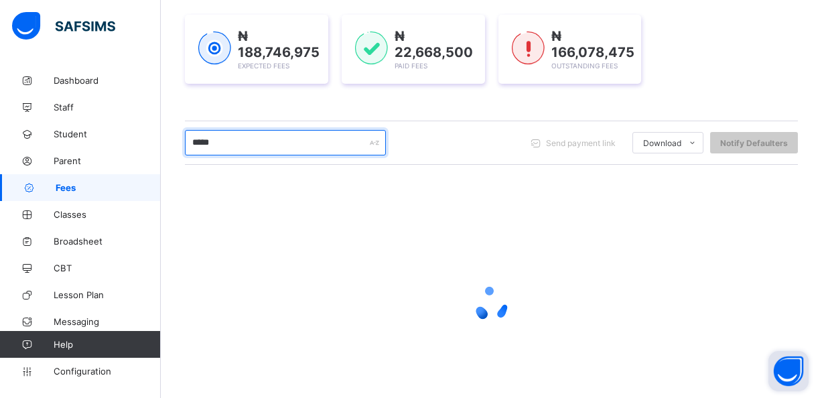
type input "******"
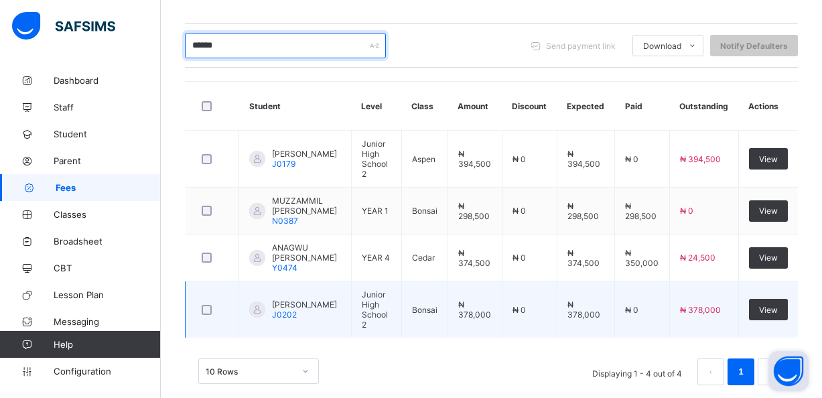
scroll to position [323, 0]
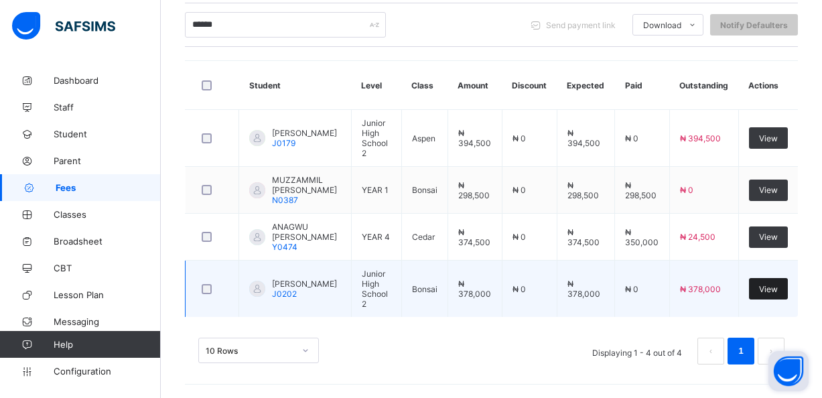
click at [770, 294] on span "View" at bounding box center [768, 289] width 19 height 10
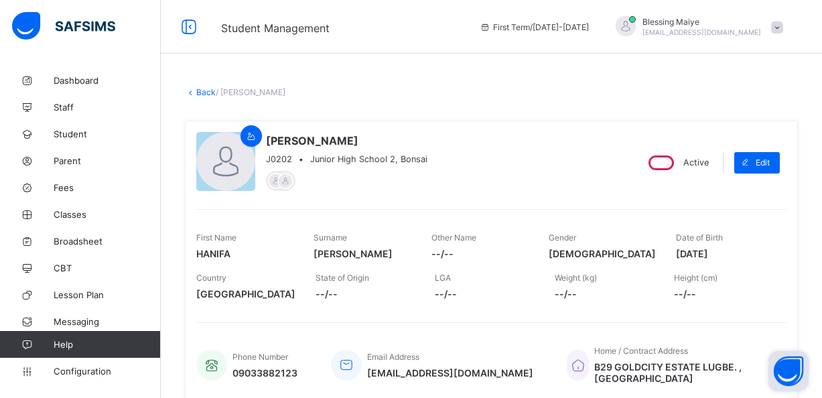
click at [201, 93] on link "Back" at bounding box center [205, 92] width 19 height 10
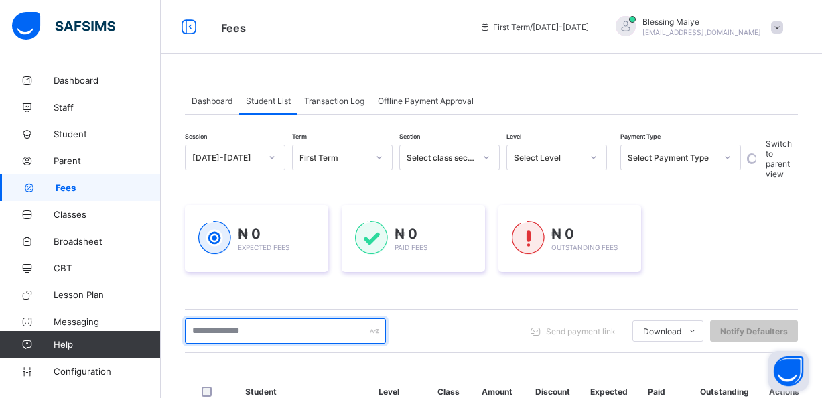
click at [317, 329] on input "text" at bounding box center [285, 330] width 201 height 25
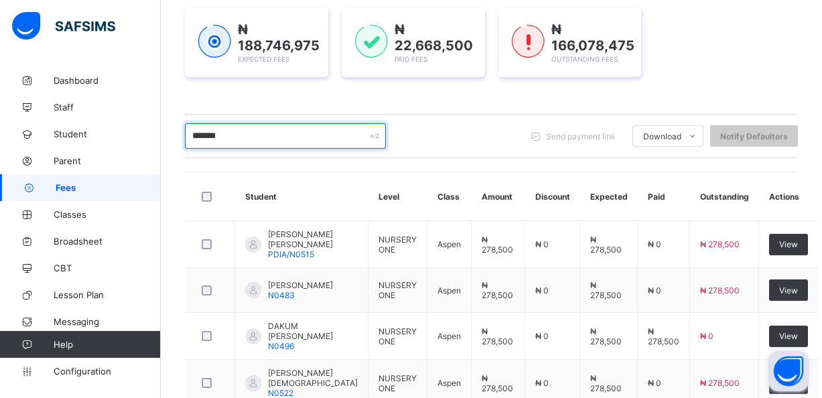
scroll to position [186, 0]
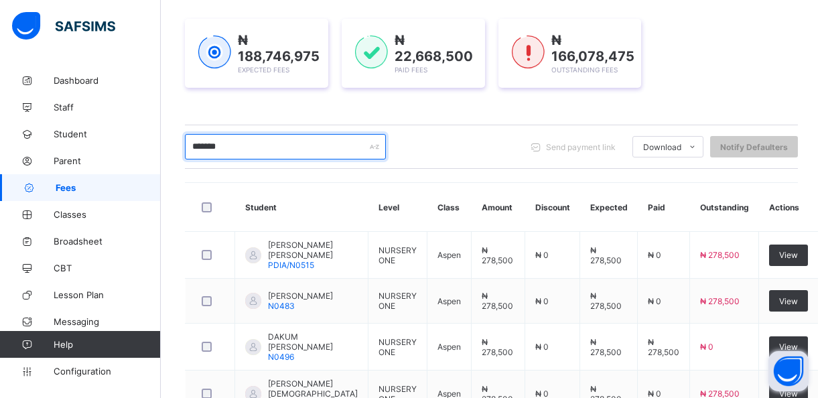
click at [312, 147] on input "*******" at bounding box center [285, 146] width 201 height 25
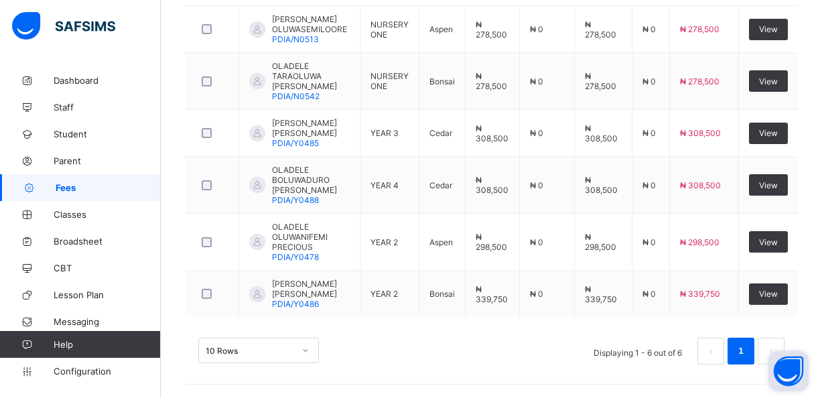
scroll to position [432, 0]
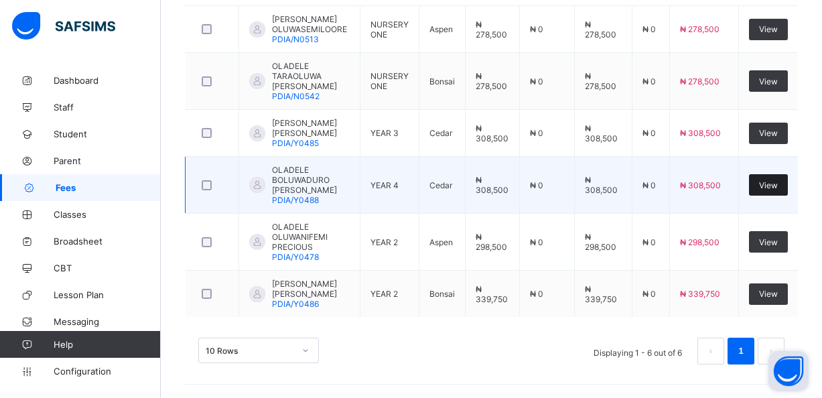
type input "********"
click at [779, 179] on div "View" at bounding box center [768, 184] width 39 height 21
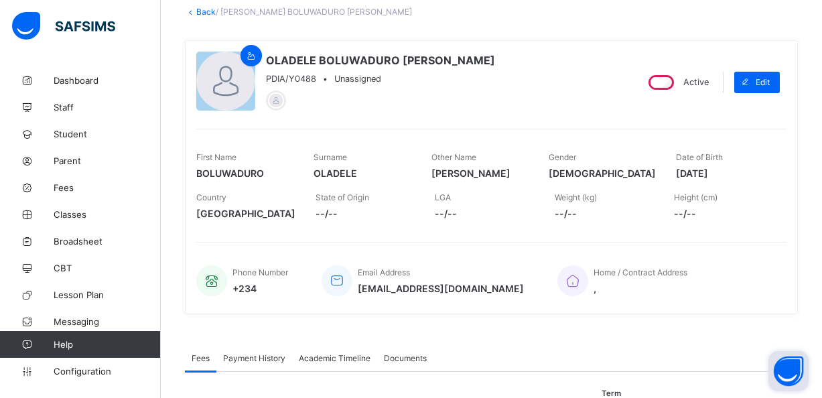
scroll to position [11, 0]
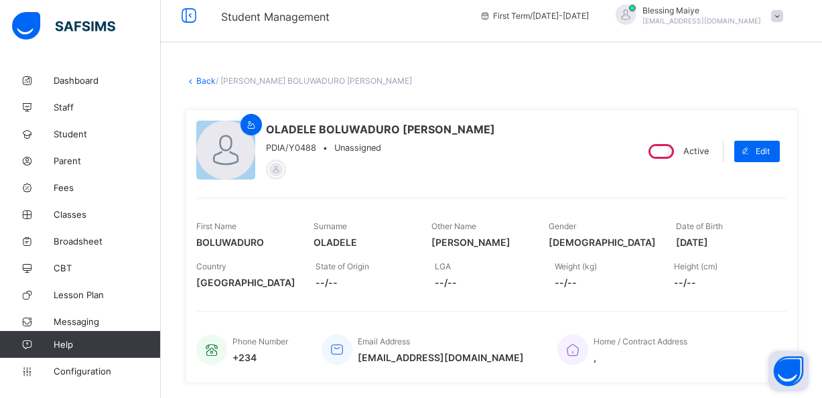
click at [202, 81] on link "Back" at bounding box center [205, 81] width 19 height 10
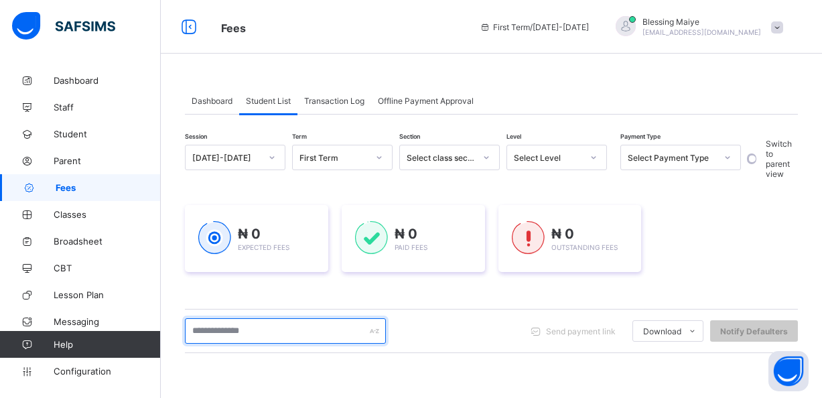
click at [322, 332] on input "text" at bounding box center [285, 330] width 201 height 25
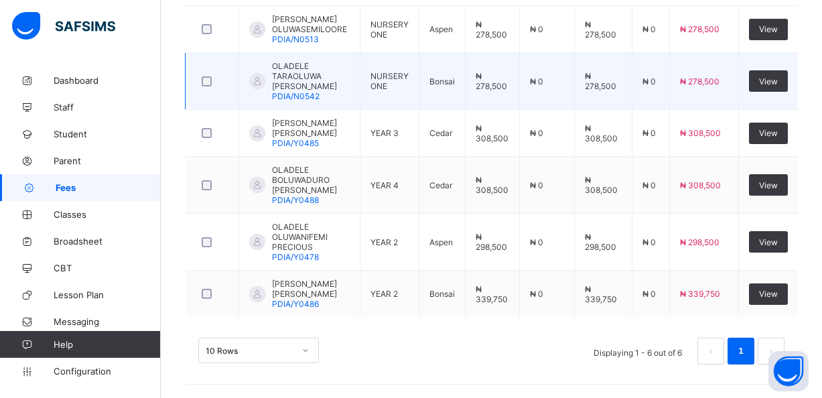
scroll to position [413, 0]
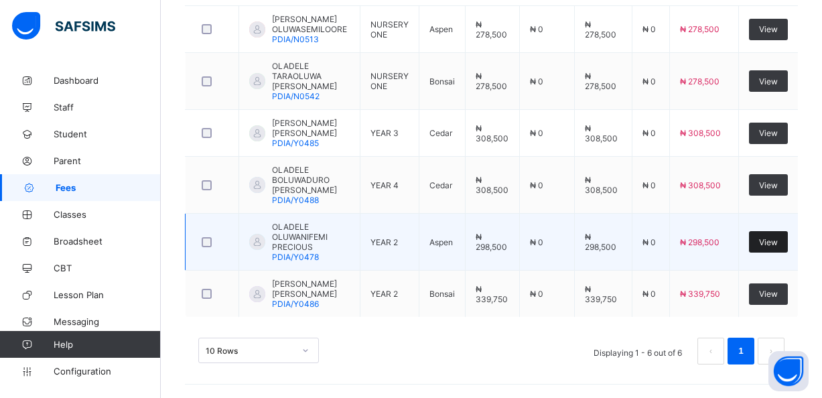
type input "********"
click at [777, 247] on span "View" at bounding box center [768, 242] width 19 height 10
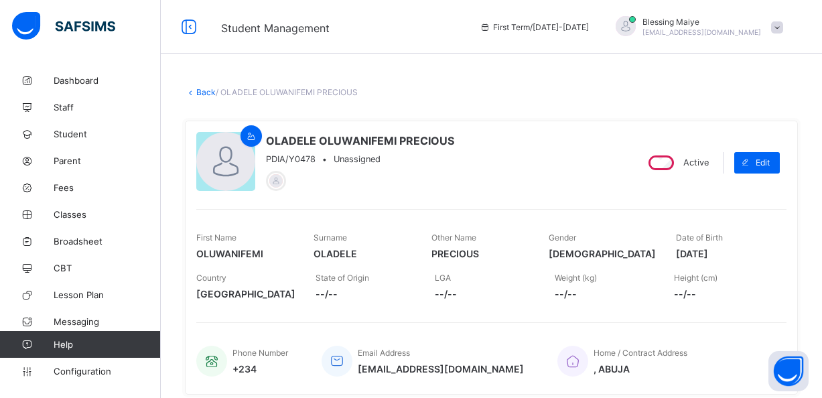
click at [203, 92] on link "Back" at bounding box center [205, 92] width 19 height 10
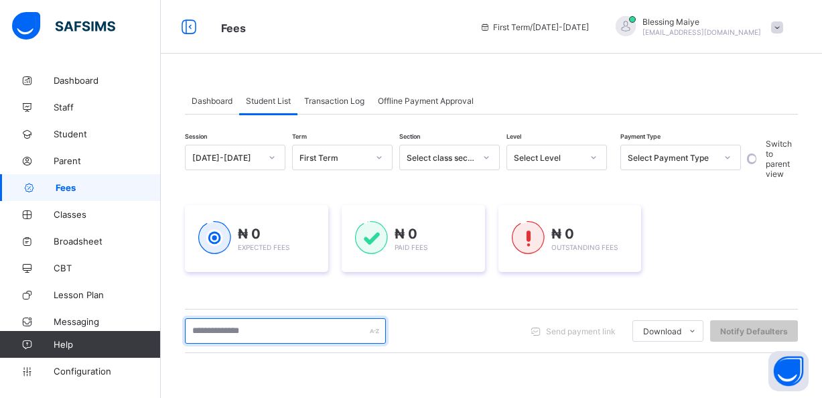
click at [305, 330] on input "text" at bounding box center [285, 330] width 201 height 25
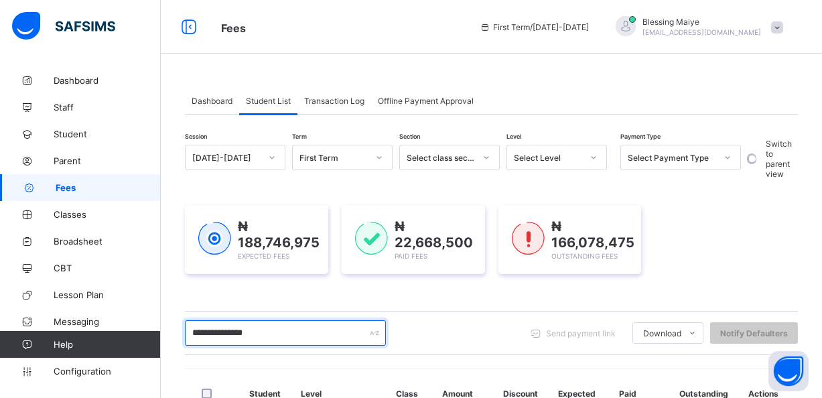
type input "**********"
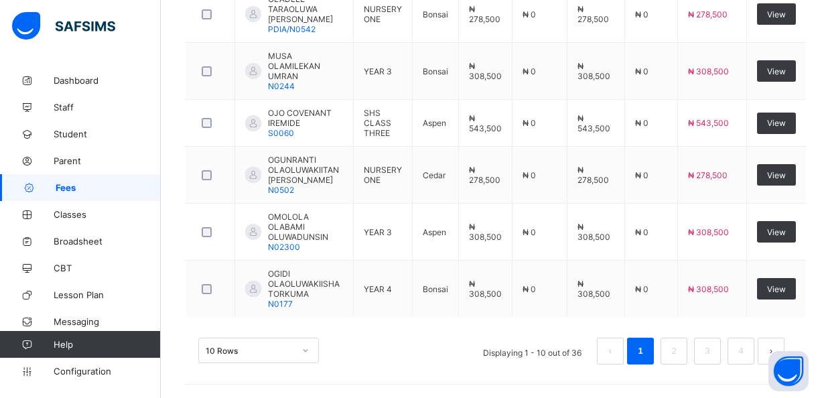
scroll to position [629, 0]
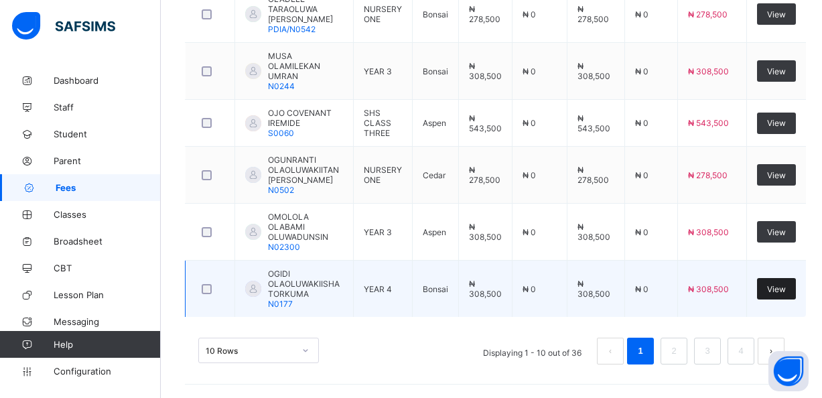
click at [785, 289] on span "View" at bounding box center [776, 289] width 19 height 10
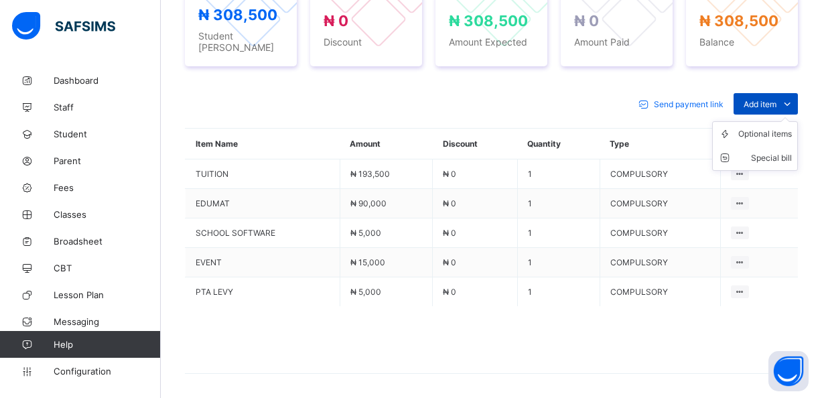
scroll to position [536, 0]
click at [781, 128] on div "Optional items" at bounding box center [765, 133] width 54 height 13
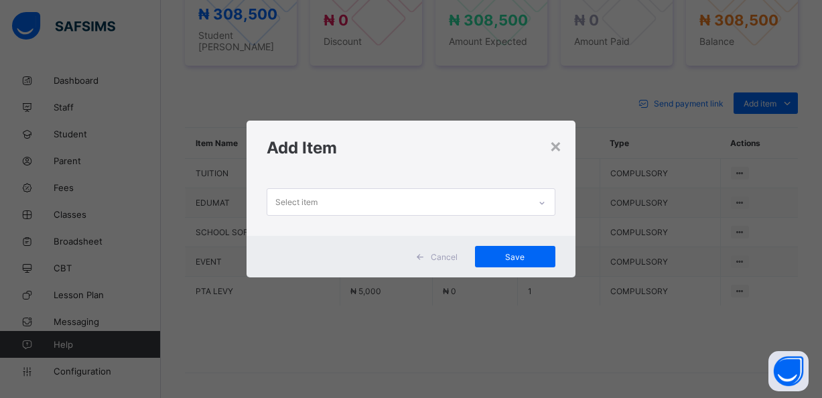
click at [543, 201] on icon at bounding box center [542, 202] width 8 height 13
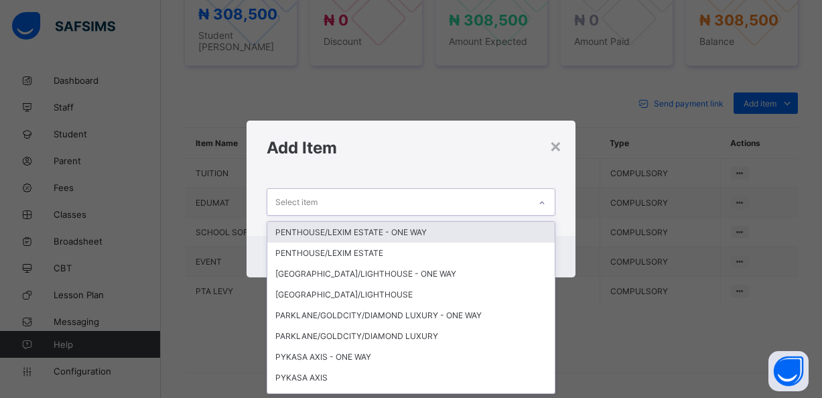
scroll to position [0, 0]
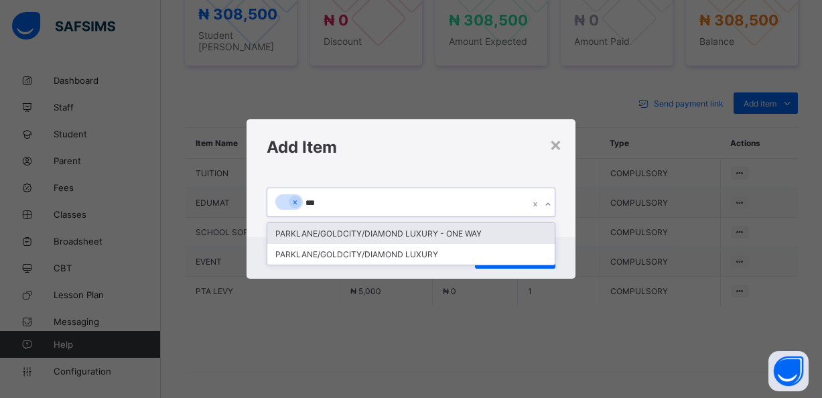
type input "****"
click at [388, 232] on div "PARKLANE/GOLDCITY/DIAMOND LUXURY - ONE WAY" at bounding box center [410, 233] width 287 height 21
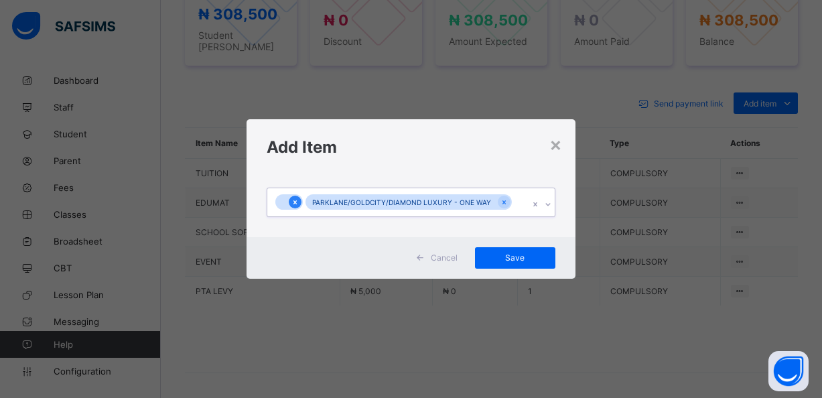
click at [294, 203] on icon at bounding box center [294, 202] width 3 height 4
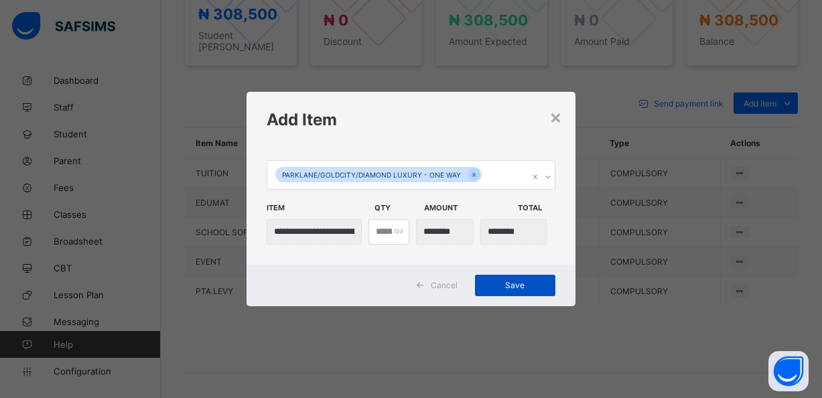
click at [519, 284] on span "Save" at bounding box center [515, 285] width 60 height 10
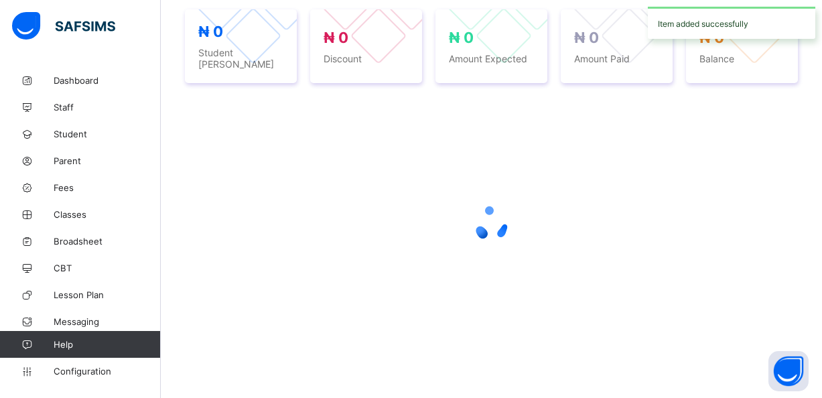
scroll to position [512, 0]
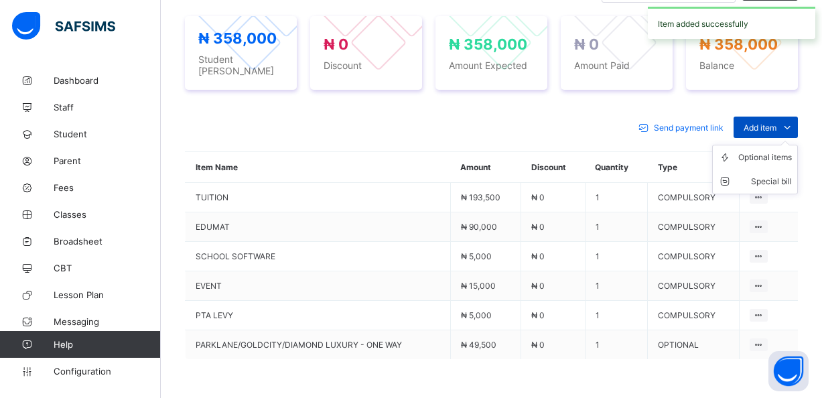
click at [789, 121] on icon at bounding box center [786, 127] width 15 height 13
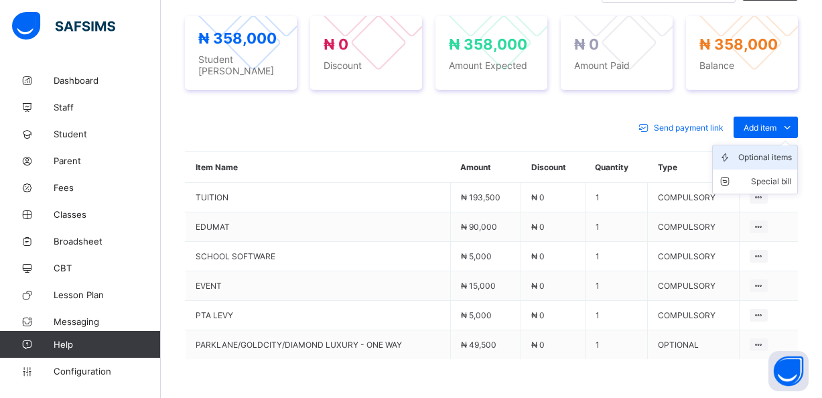
click at [775, 151] on div "Optional items" at bounding box center [765, 157] width 54 height 13
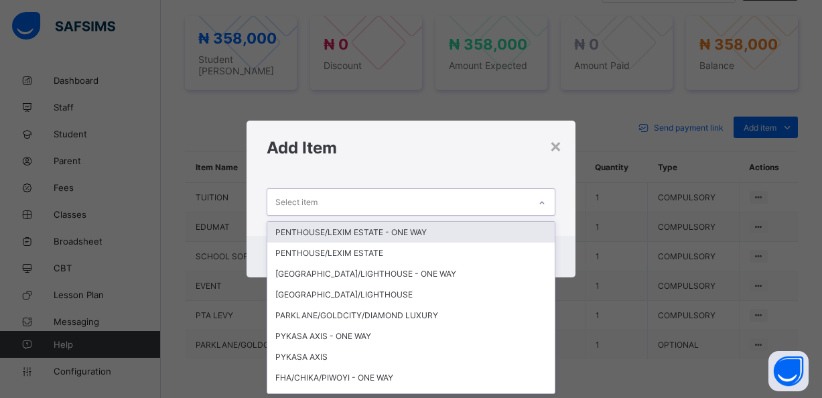
click at [482, 202] on div "Select item" at bounding box center [398, 202] width 262 height 26
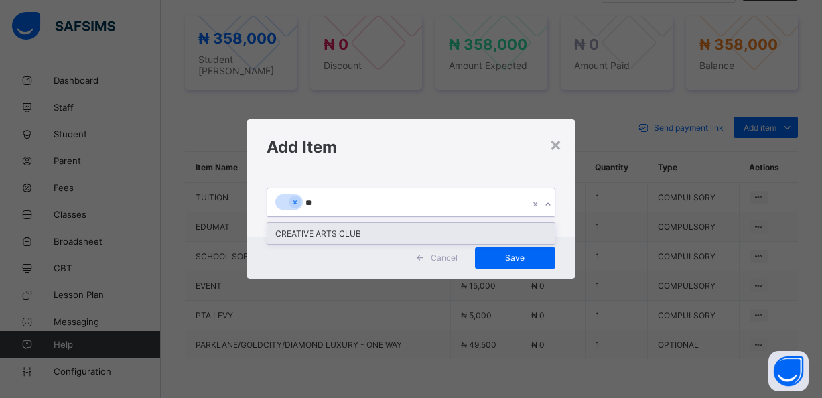
type input "***"
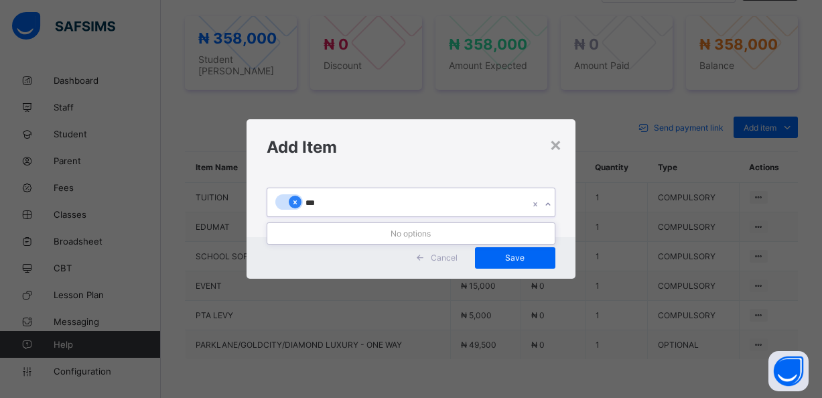
click at [296, 200] on icon at bounding box center [294, 202] width 7 height 9
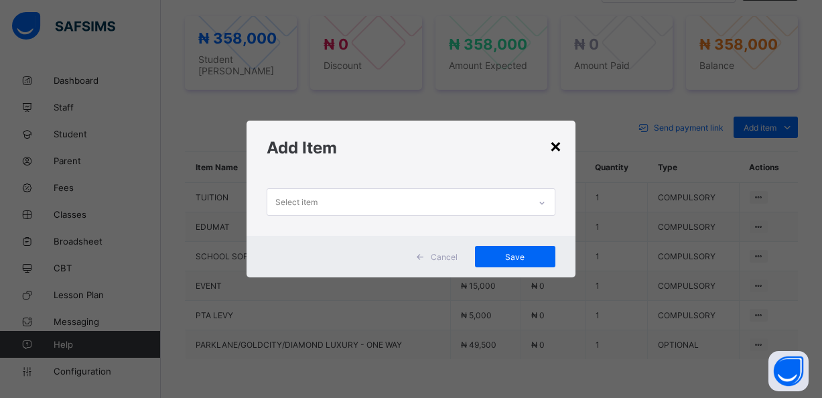
click at [556, 146] on div "×" at bounding box center [555, 145] width 13 height 23
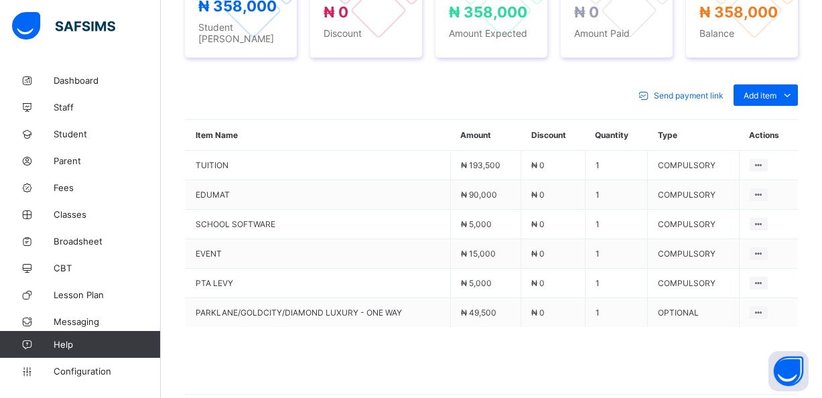
scroll to position [508, 0]
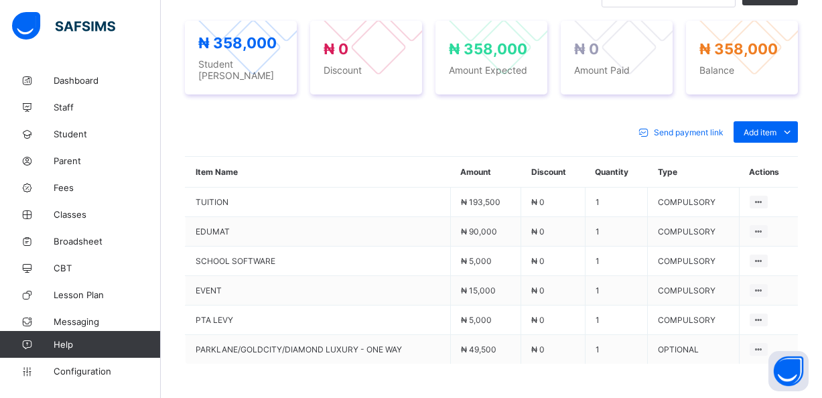
click at [408, 110] on div "Send payment link Add item Optional items Special bill Item Name Amount Discoun…" at bounding box center [491, 283] width 613 height 350
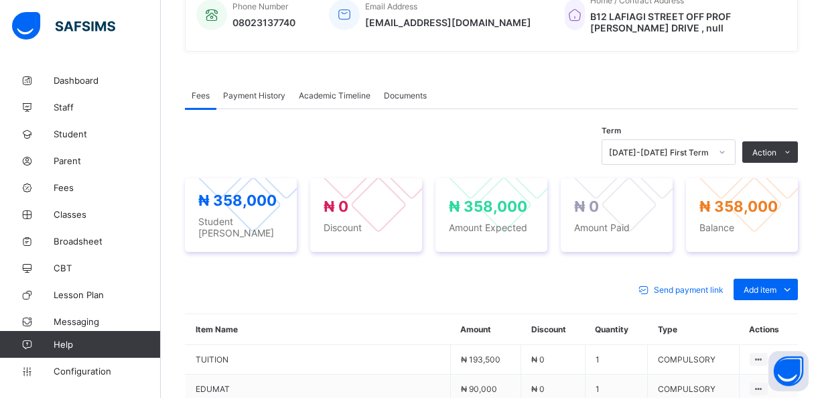
scroll to position [343, 0]
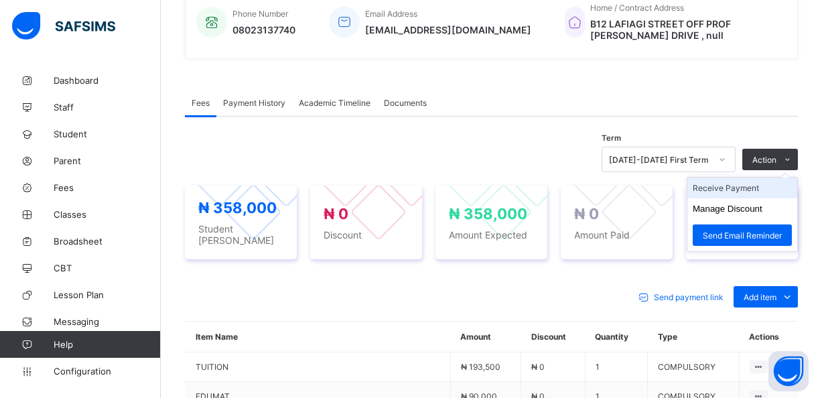
click at [749, 188] on li "Receive Payment" at bounding box center [742, 187] width 110 height 21
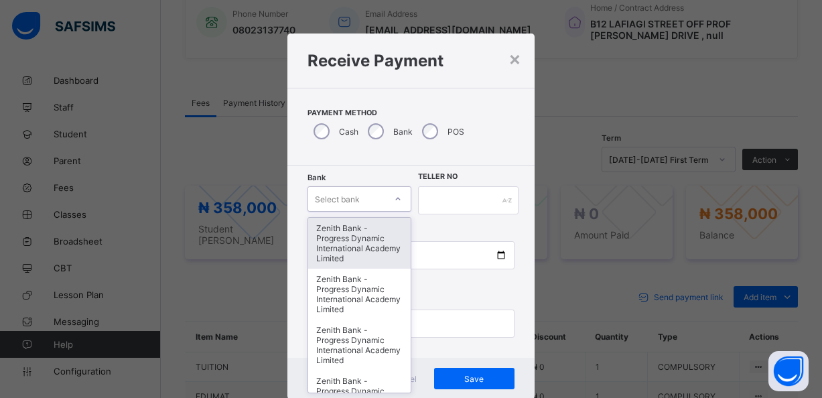
click at [373, 201] on div "Bank option Zenith Bank - Progress Dynamic International Academy Limited focuse…" at bounding box center [358, 200] width 103 height 28
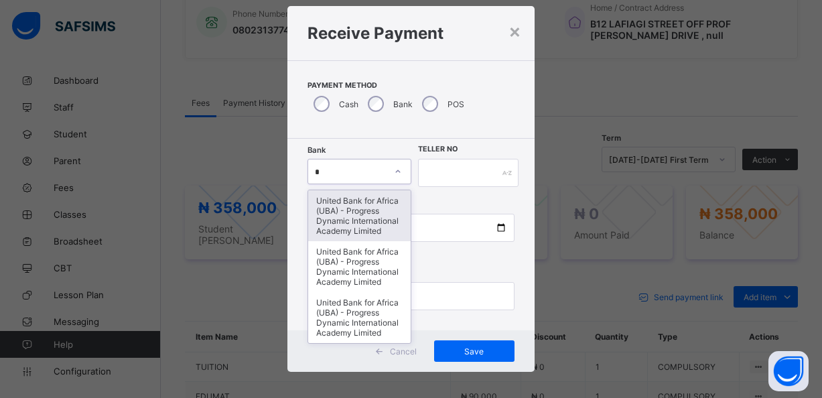
scroll to position [0, 0]
type input "**"
click at [352, 208] on div "United Bank for Africa (UBA) - Progress Dynamic International Academy Limited" at bounding box center [359, 215] width 102 height 51
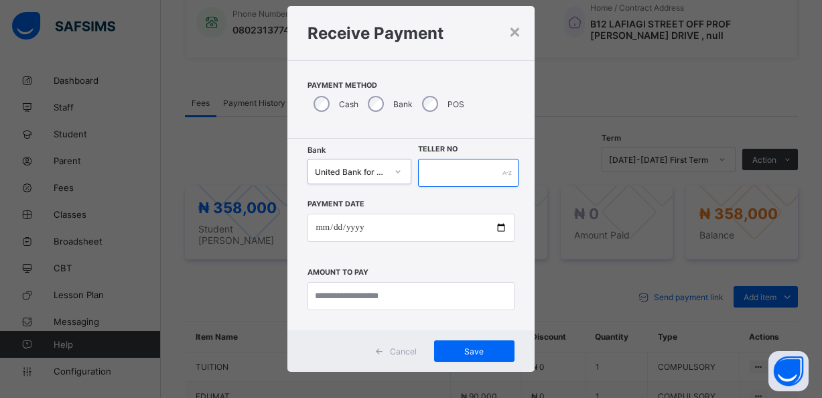
click at [464, 171] on input "text" at bounding box center [468, 173] width 101 height 28
type input "**********"
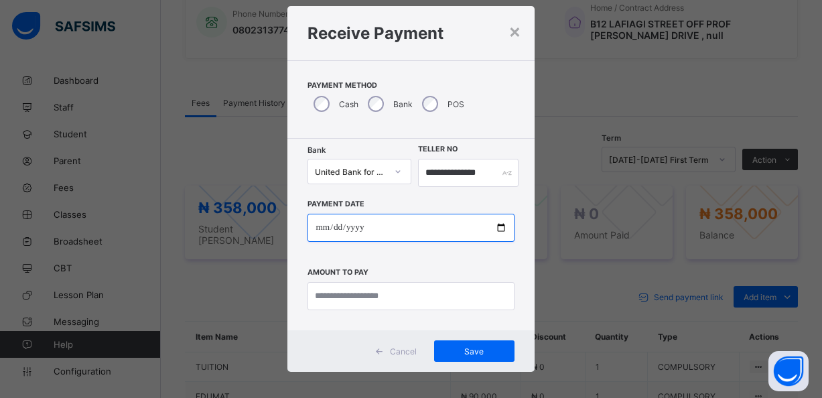
click at [349, 232] on input "date" at bounding box center [410, 228] width 206 height 28
click at [330, 226] on input "date" at bounding box center [410, 228] width 206 height 28
type input "**********"
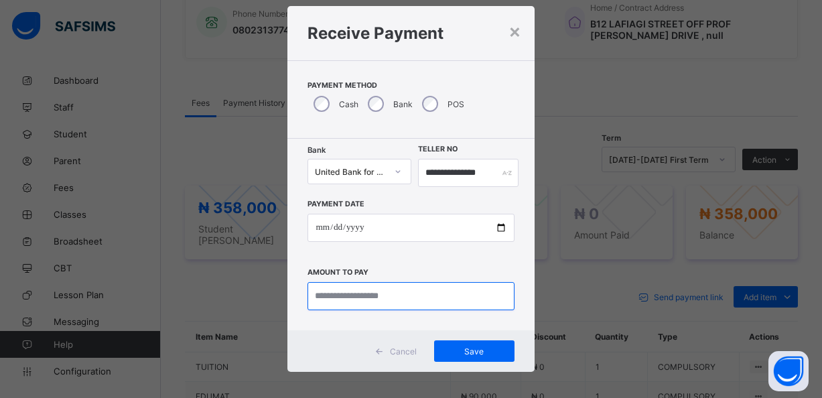
click at [429, 299] on input "currency" at bounding box center [410, 296] width 206 height 28
type input "*********"
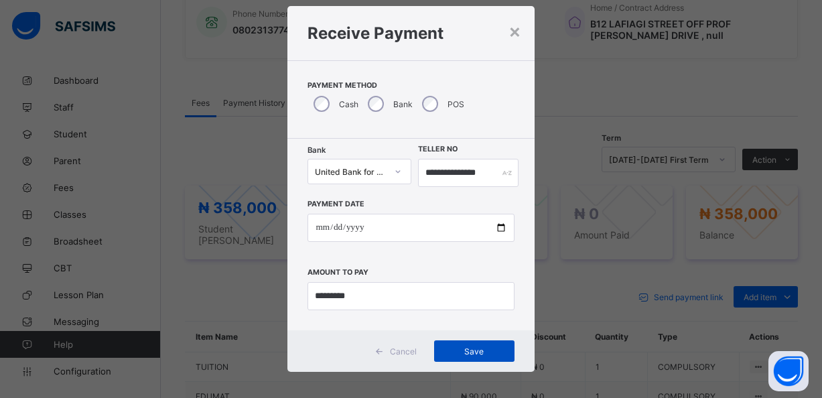
click at [488, 355] on span "Save" at bounding box center [474, 351] width 60 height 10
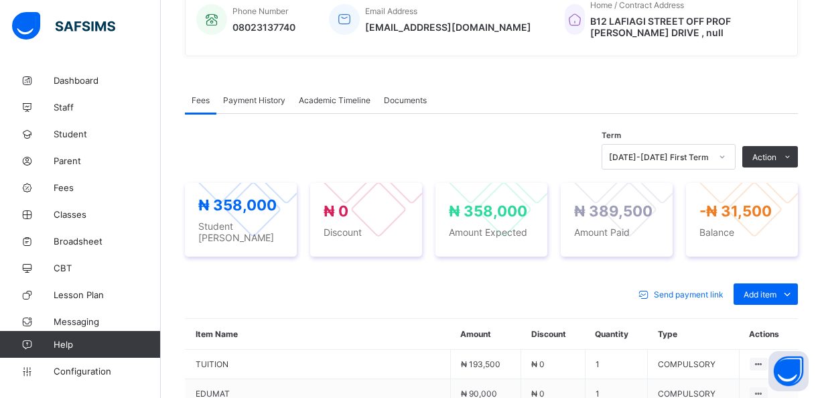
scroll to position [335, 0]
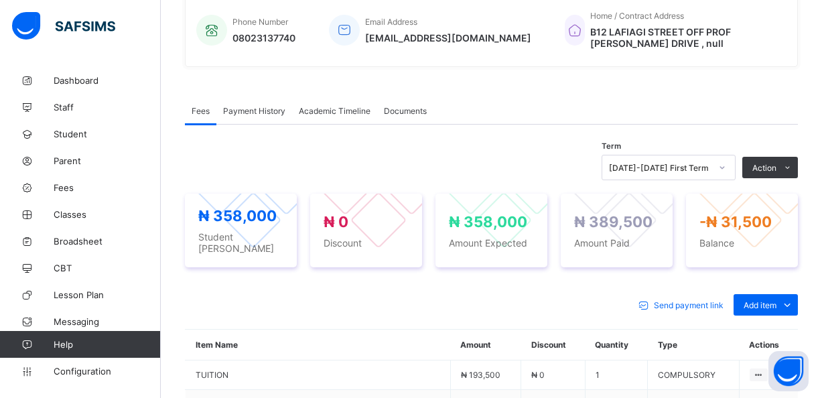
click at [652, 97] on div "Fees Payment History Academic Timeline Documents" at bounding box center [491, 110] width 613 height 27
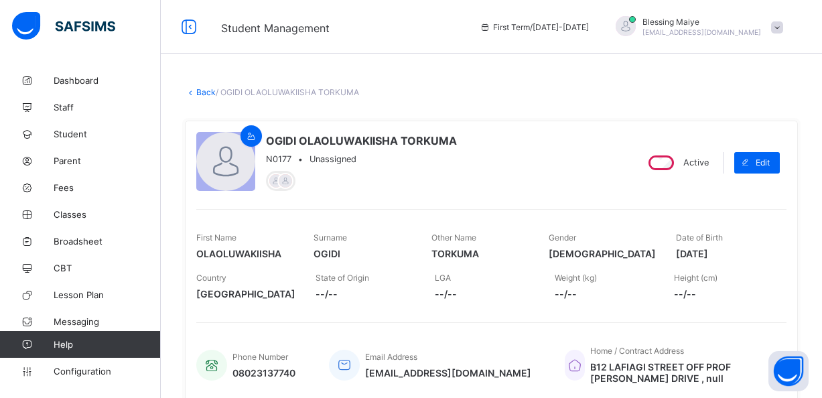
scroll to position [0, 0]
click at [204, 92] on link "Back" at bounding box center [205, 92] width 19 height 10
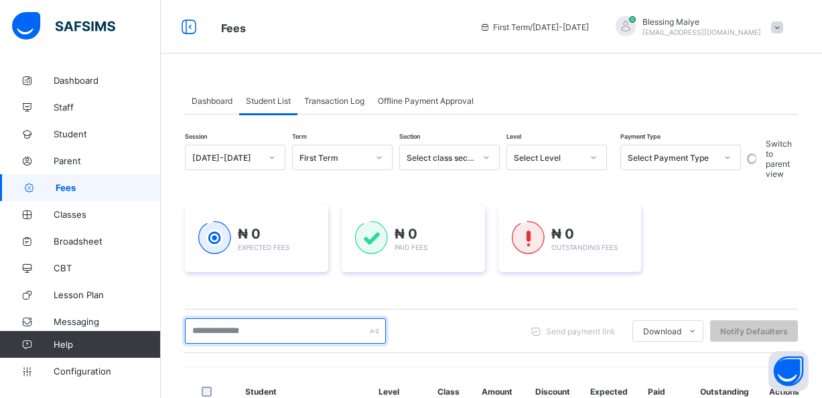
click at [295, 334] on input "text" at bounding box center [285, 330] width 201 height 25
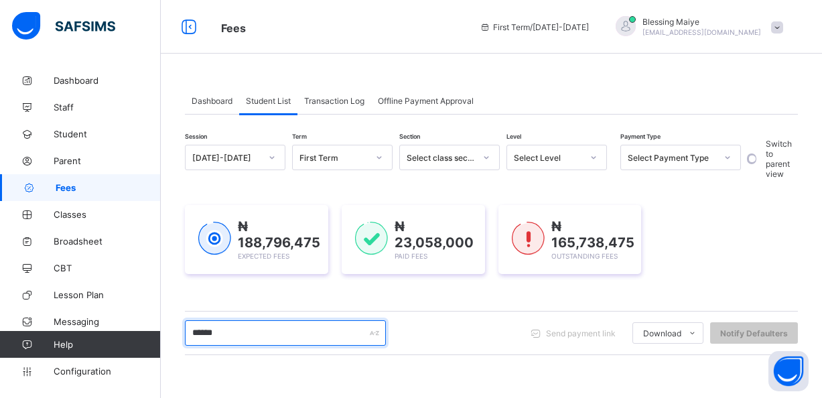
type input "*******"
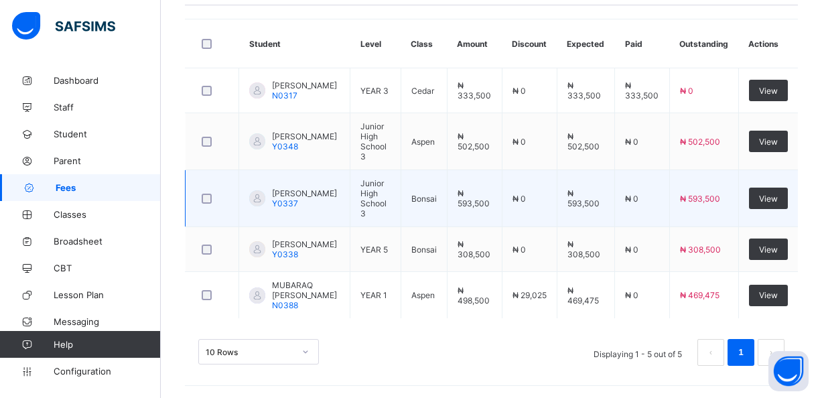
scroll to position [370, 0]
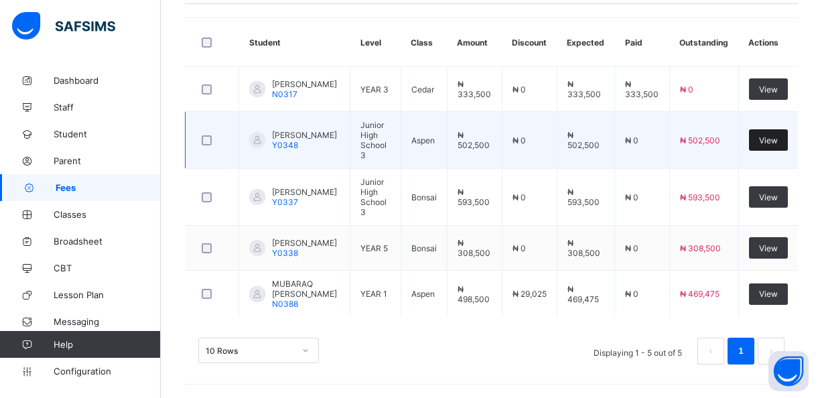
click at [762, 135] on span "View" at bounding box center [768, 140] width 19 height 10
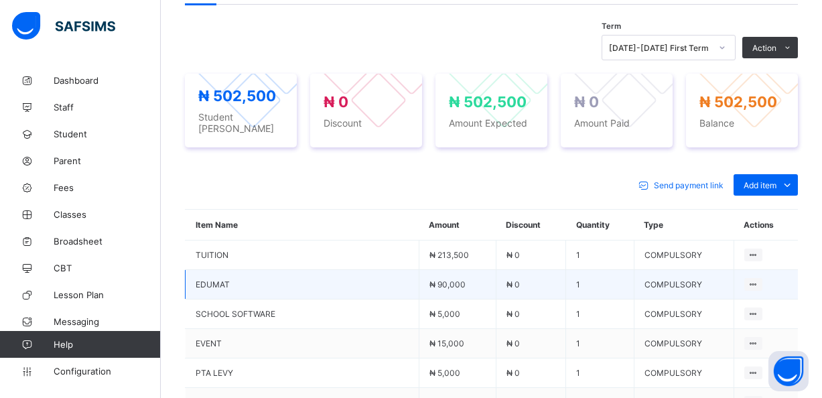
scroll to position [465, 0]
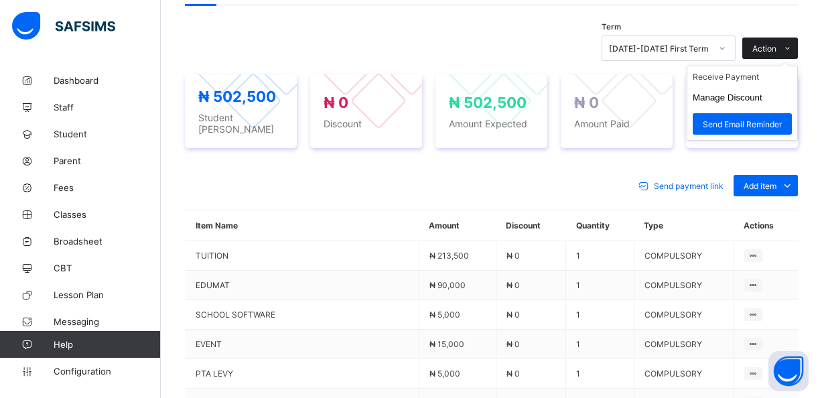
click at [785, 44] on icon at bounding box center [787, 48] width 10 height 9
click at [716, 66] on li "Receive Payment" at bounding box center [742, 76] width 110 height 21
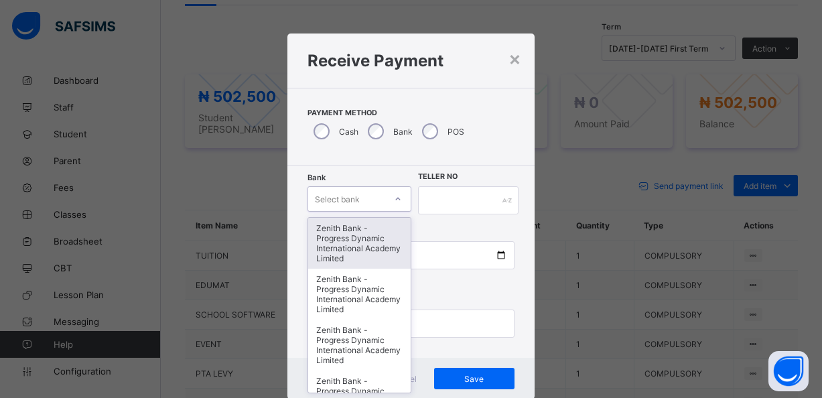
click at [366, 198] on div "Bank option Zenith Bank - Progress Dynamic International Academy Limited focuse…" at bounding box center [358, 200] width 103 height 28
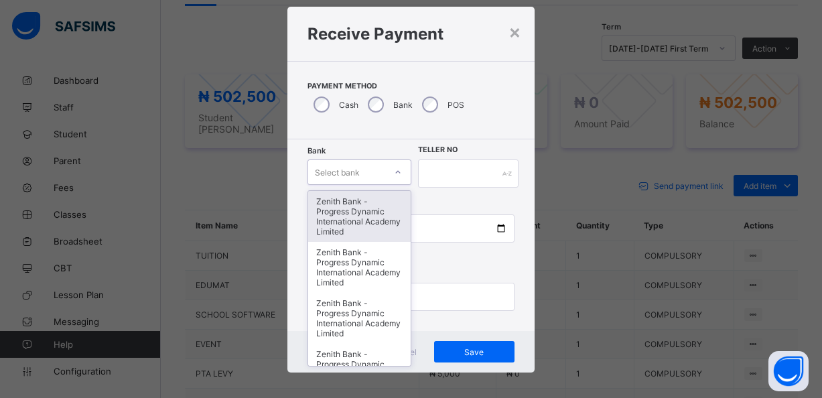
scroll to position [27, 0]
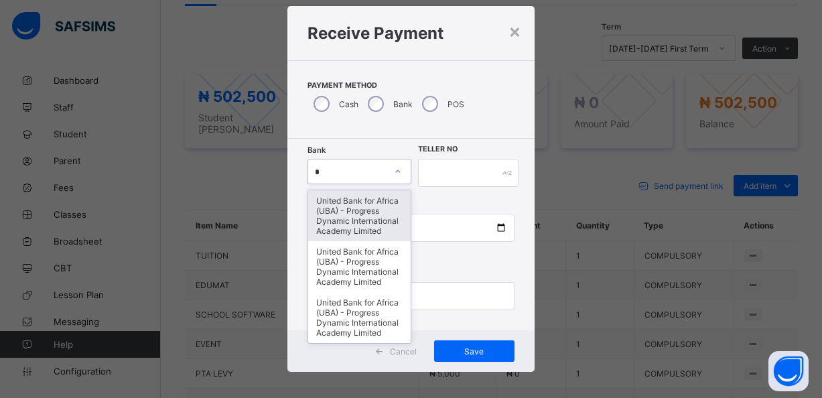
type input "**"
click at [357, 216] on div "United Bank for Africa (UBA) - Progress Dynamic International Academy Limited" at bounding box center [359, 215] width 102 height 51
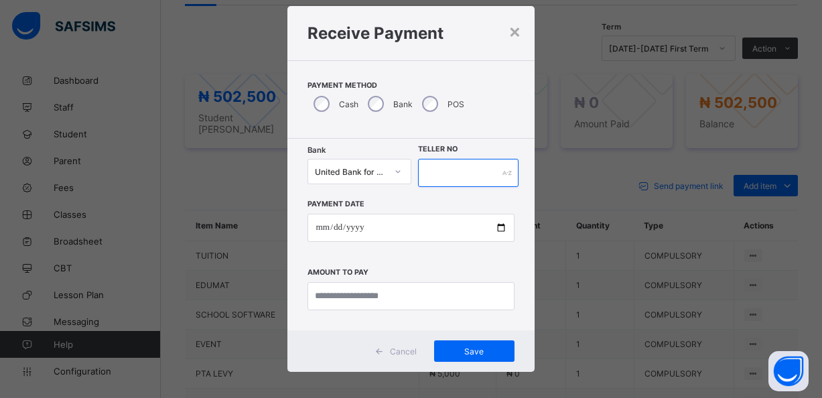
click at [449, 172] on input "text" at bounding box center [468, 173] width 101 height 28
type input "**********"
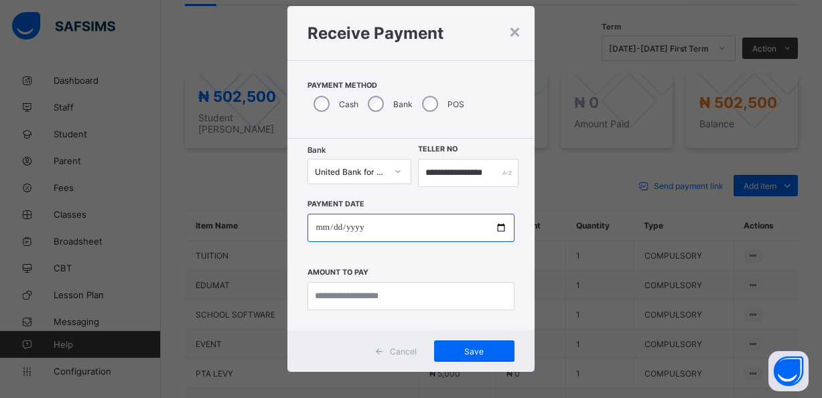
click at [395, 224] on input "date" at bounding box center [410, 228] width 206 height 28
click at [331, 232] on input "date" at bounding box center [410, 228] width 206 height 28
type input "**********"
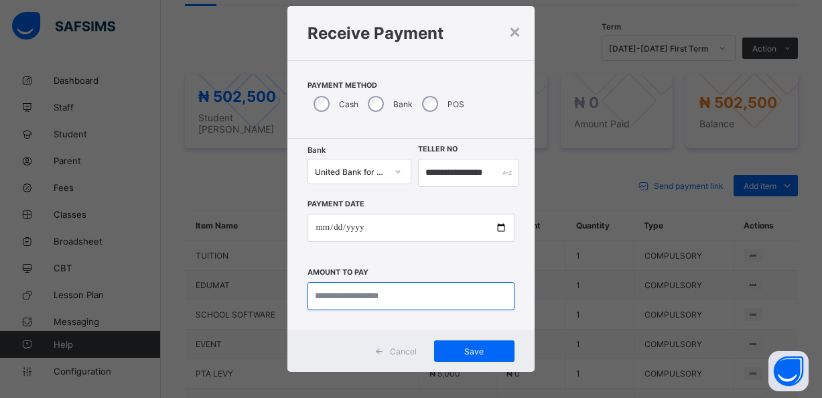
click at [421, 292] on input "currency" at bounding box center [410, 296] width 206 height 28
type input "*********"
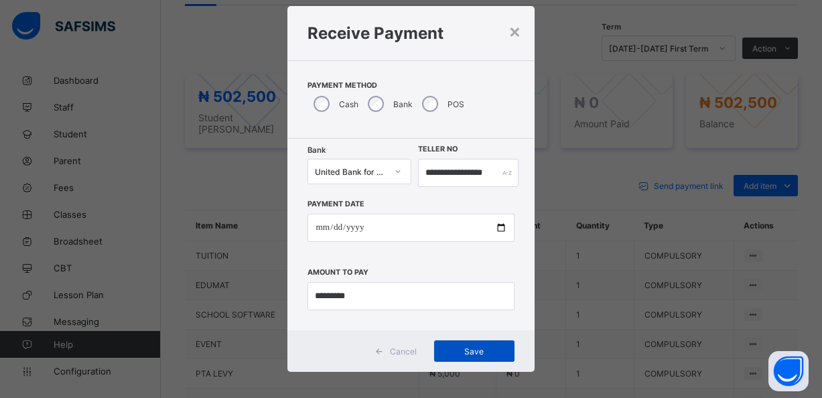
click at [470, 350] on span "Save" at bounding box center [474, 351] width 60 height 10
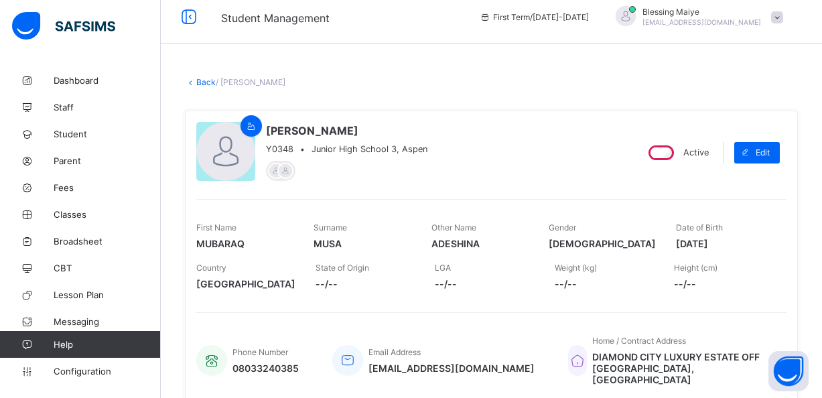
scroll to position [0, 0]
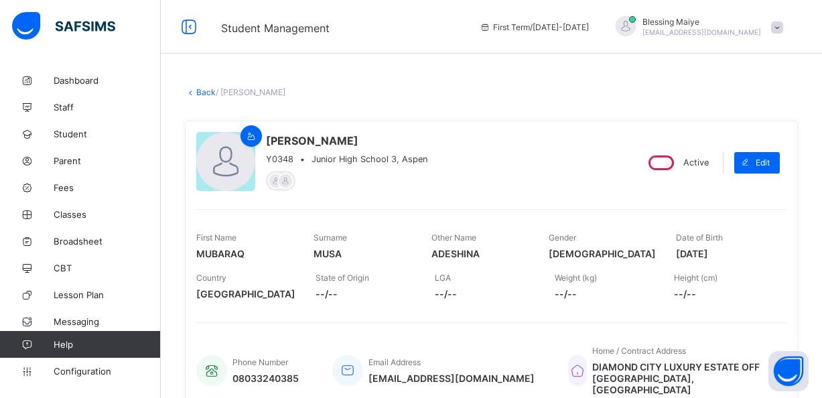
click at [202, 94] on link "Back" at bounding box center [205, 92] width 19 height 10
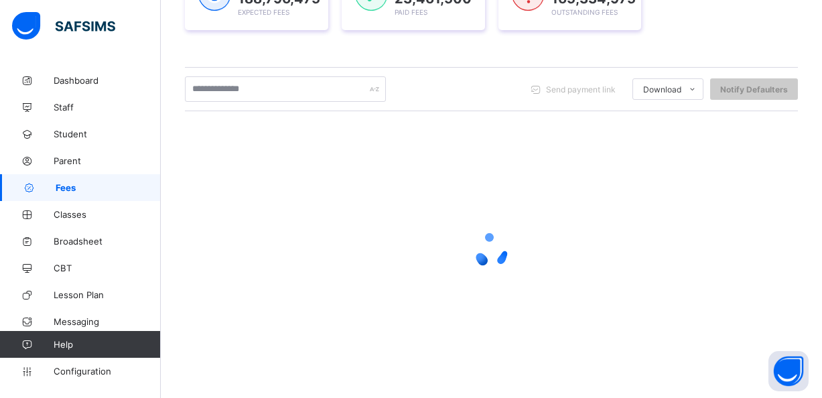
scroll to position [244, 0]
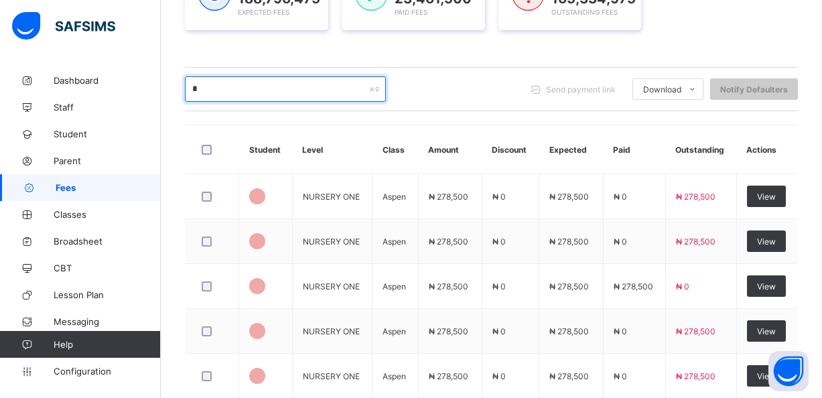
click at [271, 91] on input "*" at bounding box center [285, 88] width 201 height 25
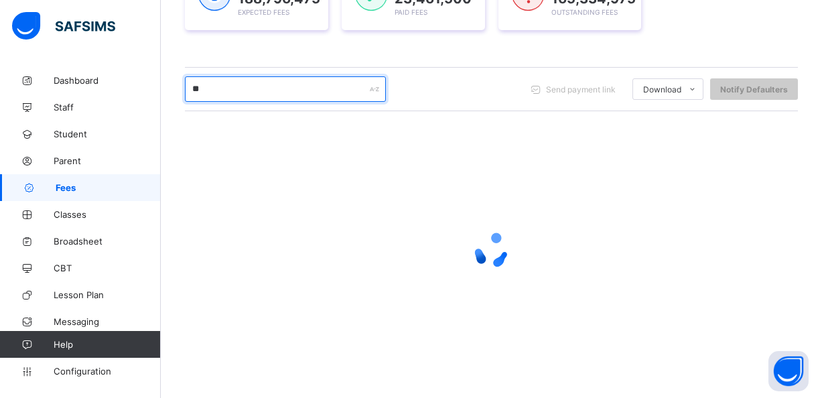
type input "*"
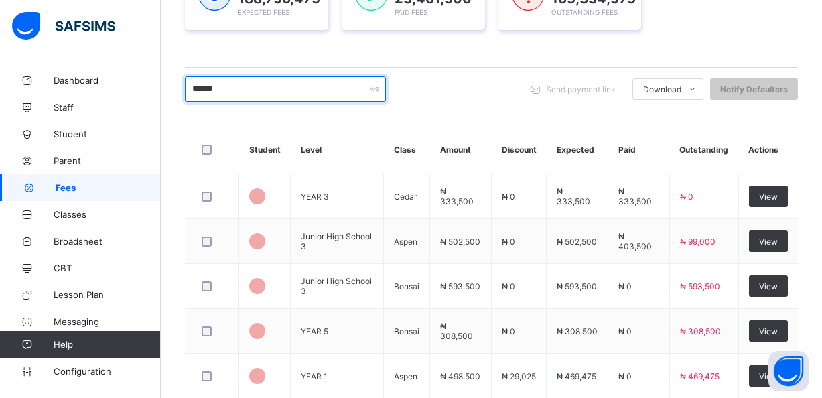
type input "*******"
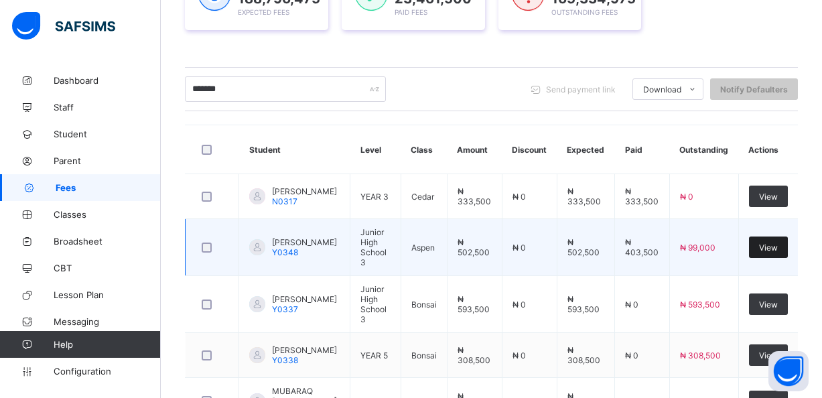
click at [765, 252] on span "View" at bounding box center [768, 247] width 19 height 10
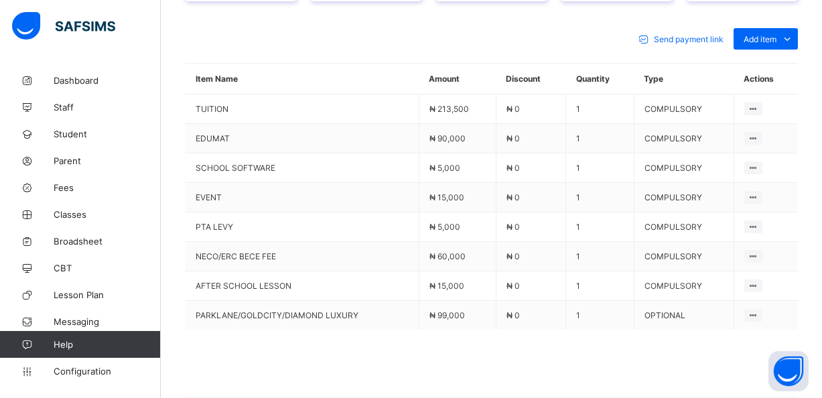
scroll to position [427, 0]
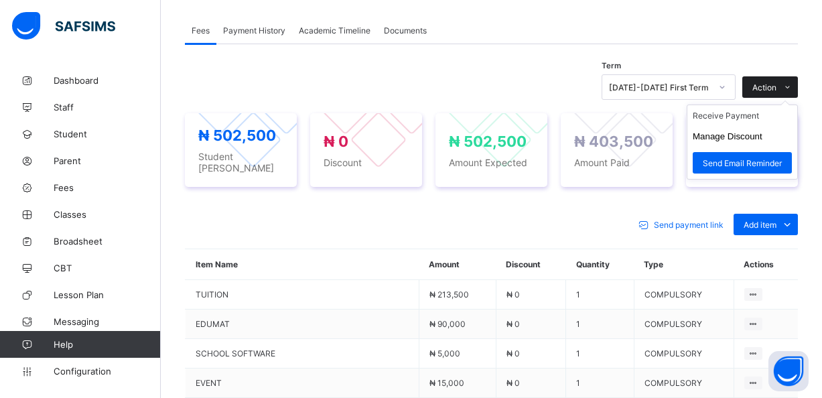
click at [788, 83] on icon at bounding box center [787, 87] width 10 height 9
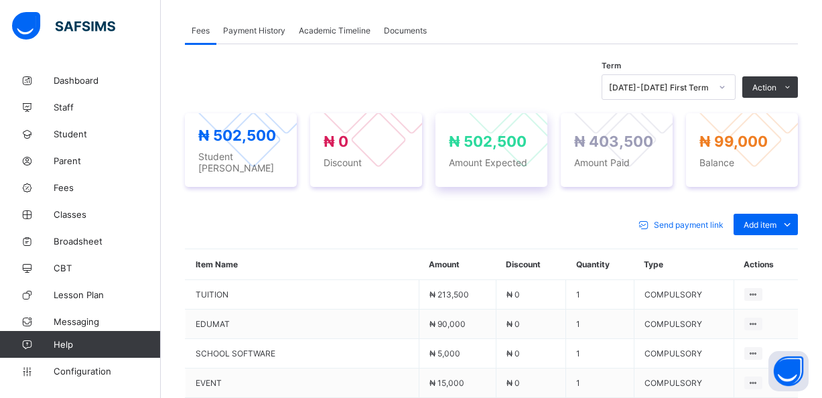
click at [494, 157] on span "Amount Expected" at bounding box center [491, 162] width 85 height 11
click at [593, 157] on span "Amount Paid" at bounding box center [616, 162] width 85 height 11
click at [501, 157] on span "Amount Expected" at bounding box center [491, 162] width 85 height 11
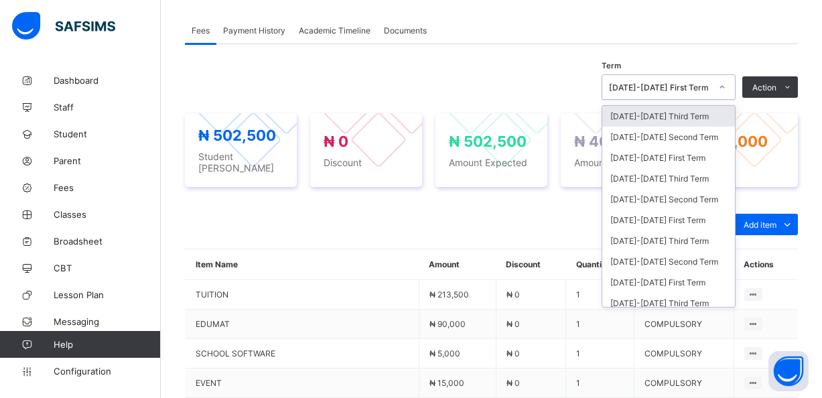
click at [721, 86] on icon at bounding box center [722, 87] width 5 height 3
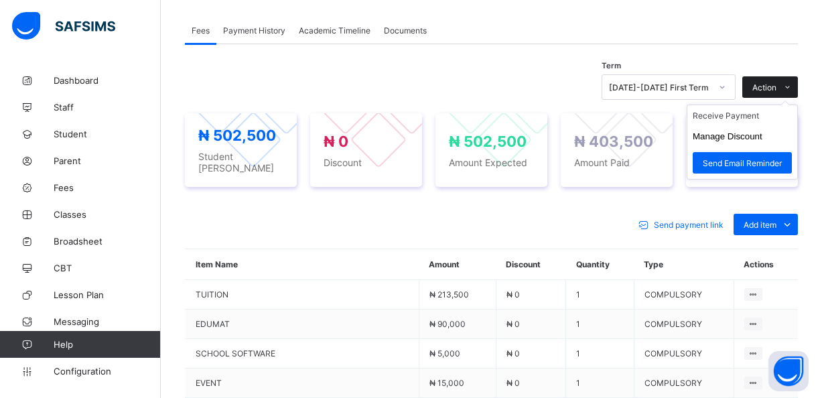
click at [769, 82] on span "Action" at bounding box center [764, 87] width 24 height 10
click at [737, 131] on button "Manage Discount" at bounding box center [727, 136] width 70 height 10
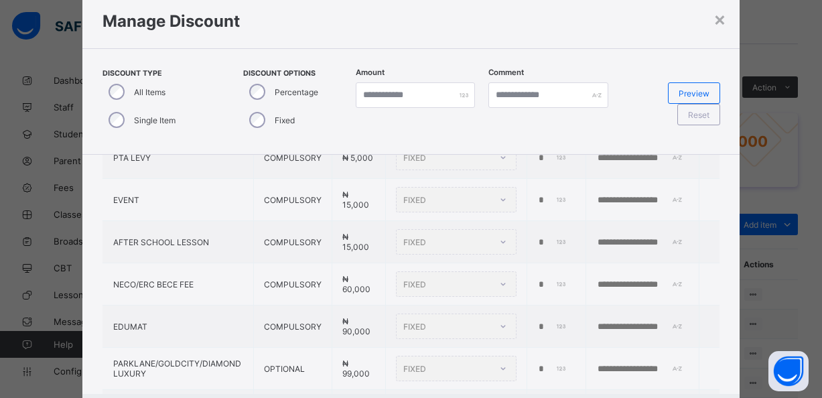
scroll to position [0, 0]
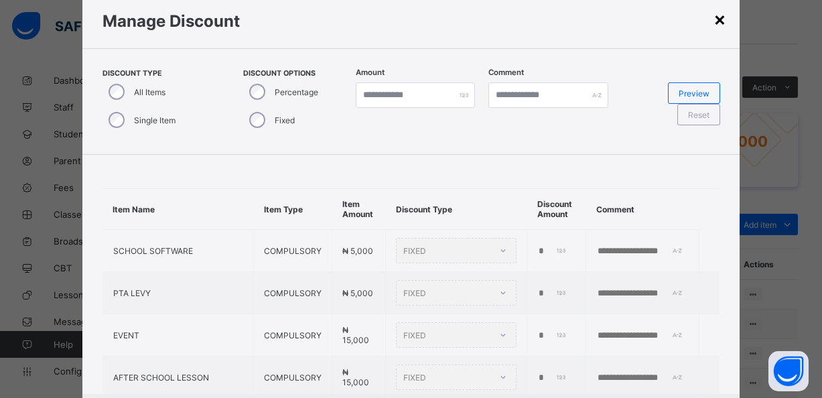
click at [719, 20] on div "×" at bounding box center [719, 18] width 13 height 23
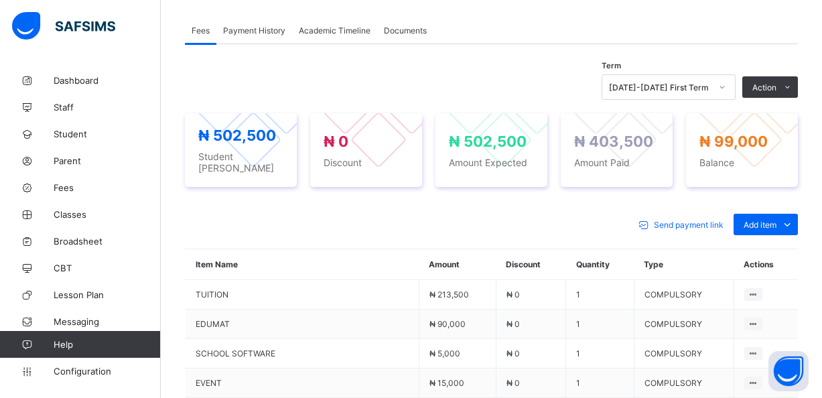
scroll to position [342, 0]
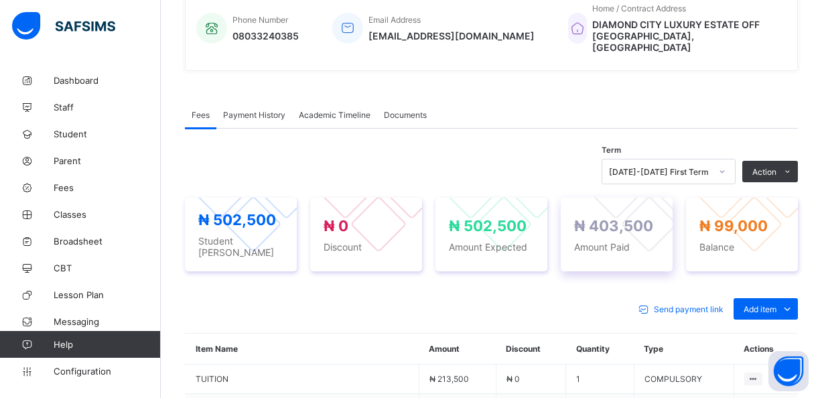
click at [607, 222] on div "₦ 403,500 Amount Paid" at bounding box center [616, 234] width 85 height 35
click at [619, 205] on div at bounding box center [648, 190] width 123 height 123
click at [575, 298] on div "Send payment link Add item Optional items Special bill" at bounding box center [491, 308] width 613 height 21
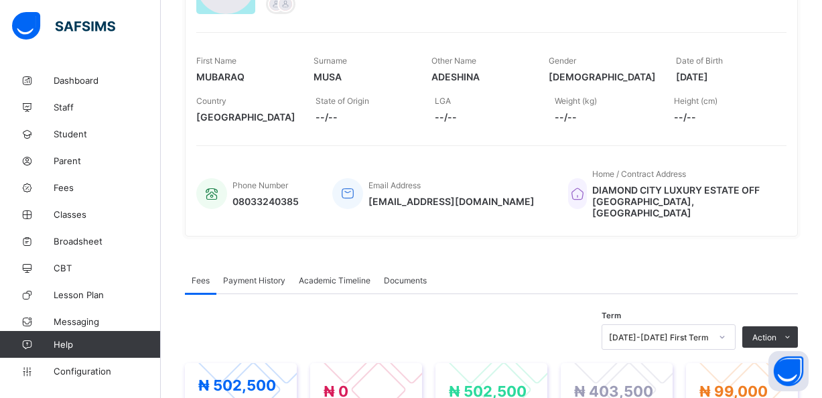
scroll to position [175, 0]
